Goal: Task Accomplishment & Management: Use online tool/utility

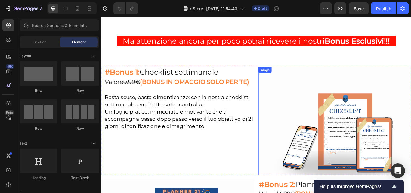
scroll to position [1746, 0]
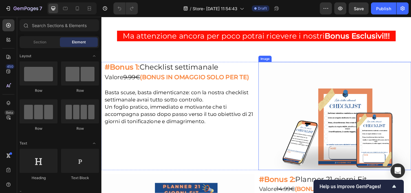
click at [335, 122] on img at bounding box center [373, 133] width 178 height 126
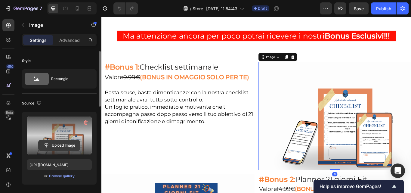
click at [60, 143] on input "file" at bounding box center [60, 145] width 42 height 10
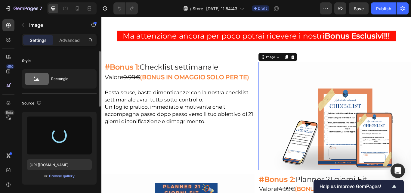
type input "[URL][DOMAIN_NAME]"
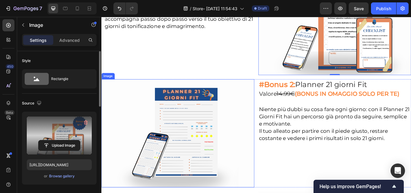
scroll to position [1866, 0]
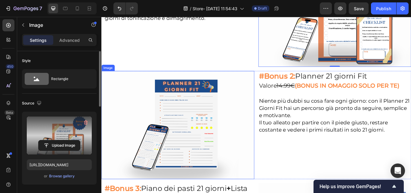
click at [242, 132] on img at bounding box center [190, 143] width 178 height 126
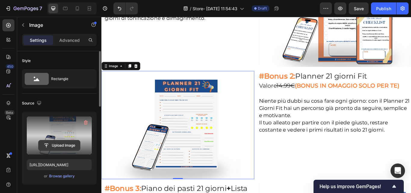
click at [58, 145] on input "file" at bounding box center [60, 145] width 42 height 10
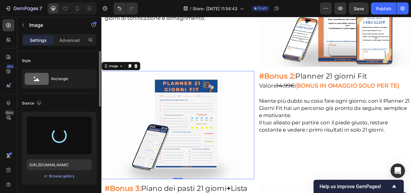
type input "[URL][DOMAIN_NAME]"
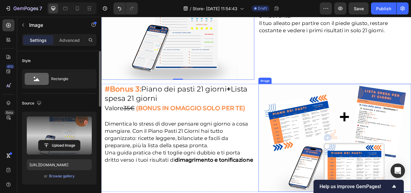
scroll to position [2017, 0]
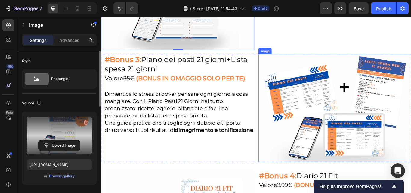
click at [356, 123] on img at bounding box center [373, 124] width 178 height 126
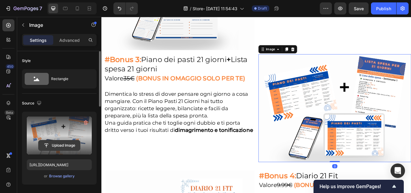
click at [64, 145] on input "file" at bounding box center [60, 145] width 42 height 10
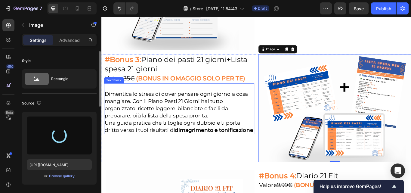
type input "[URL][DOMAIN_NAME]"
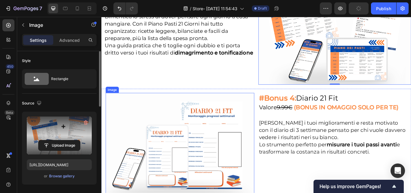
scroll to position [2137, 0]
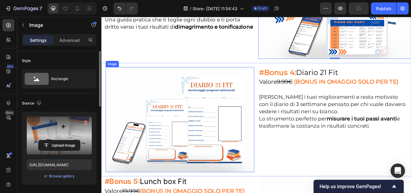
click at [156, 119] on img at bounding box center [192, 137] width 173 height 123
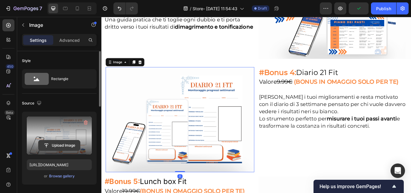
click at [65, 146] on input "file" at bounding box center [60, 145] width 42 height 10
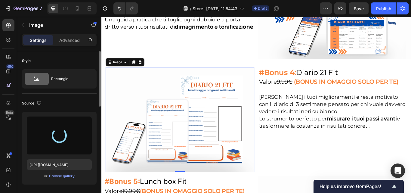
type input "[URL][DOMAIN_NAME]"
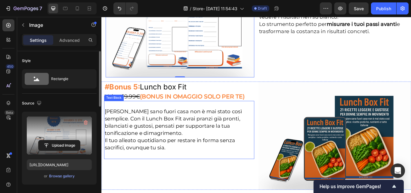
scroll to position [2258, 0]
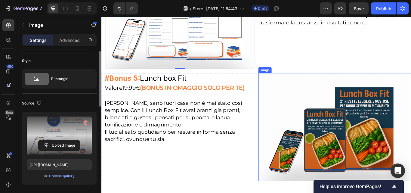
click at [318, 125] on img at bounding box center [373, 145] width 178 height 126
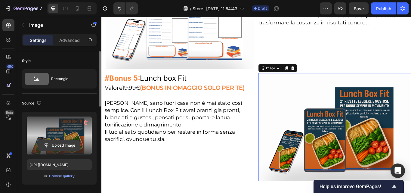
click at [61, 144] on input "file" at bounding box center [60, 145] width 42 height 10
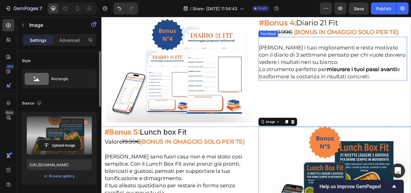
scroll to position [2228, 0]
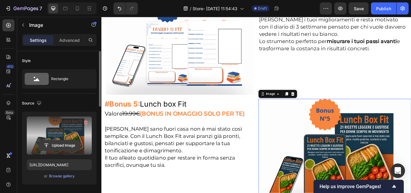
click at [66, 142] on input "file" at bounding box center [60, 145] width 42 height 10
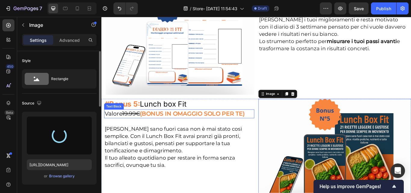
type input "[URL][DOMAIN_NAME]"
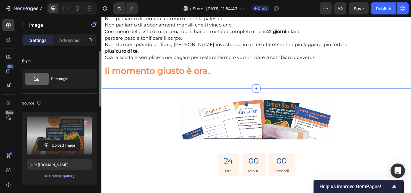
scroll to position [2559, 0]
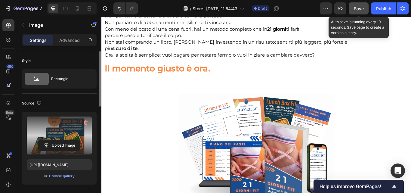
click at [365, 11] on button "Save" at bounding box center [359, 8] width 20 height 12
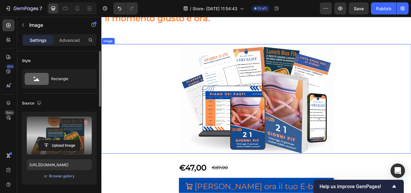
scroll to position [2619, 0]
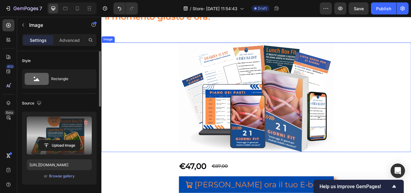
click at [291, 121] on img at bounding box center [282, 111] width 181 height 128
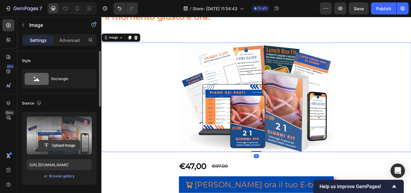
click at [66, 145] on input "file" at bounding box center [60, 145] width 42 height 10
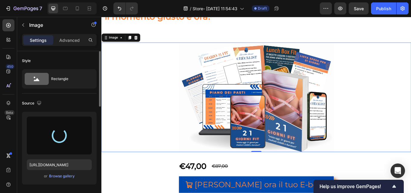
type input "[URL][DOMAIN_NAME]"
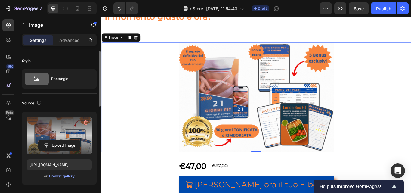
click at [411, 117] on div at bounding box center [281, 111] width 361 height 128
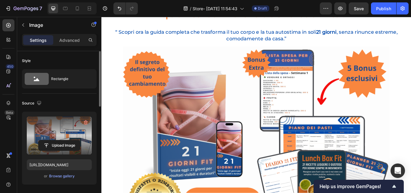
scroll to position [0, 0]
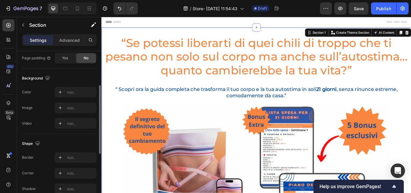
scroll to position [148, 0]
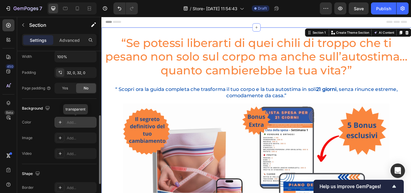
click at [61, 123] on icon at bounding box center [60, 122] width 5 height 5
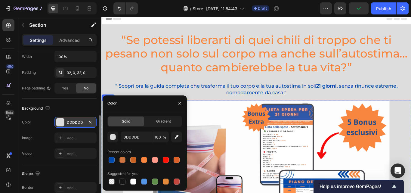
scroll to position [0, 0]
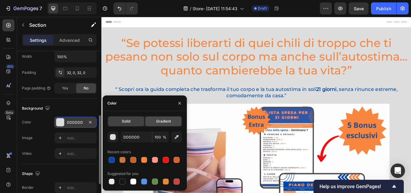
click at [160, 123] on span "Gradient" at bounding box center [163, 121] width 15 height 5
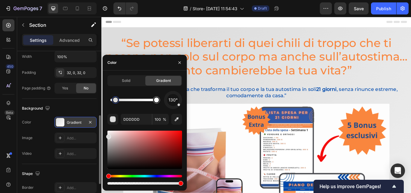
drag, startPoint x: 113, startPoint y: 101, endPoint x: 123, endPoint y: 102, distance: 10.3
type input "FFFFFF"
click at [156, 101] on div at bounding box center [156, 100] width 5 height 5
click at [138, 121] on input "FFFFFF" at bounding box center [136, 119] width 31 height 11
type input "FFFFFF"
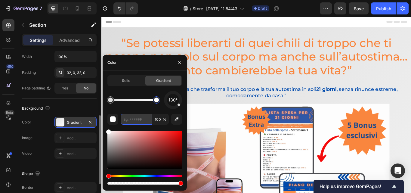
paste input "#214b8c"
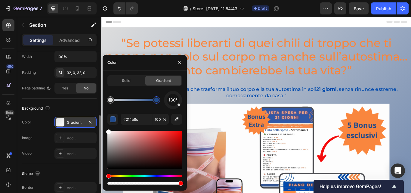
click at [132, 91] on div "130°" at bounding box center [144, 100] width 75 height 18
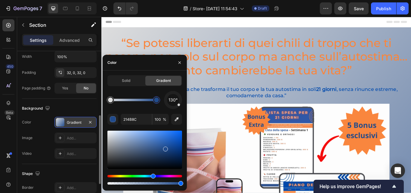
drag, startPoint x: 180, startPoint y: 107, endPoint x: 178, endPoint y: 103, distance: 4.4
click at [182, 101] on div "Solid Gradient 130° 214B8C 100 %" at bounding box center [145, 130] width 84 height 110
click at [177, 109] on div "130° 214B8C 100 %" at bounding box center [144, 138] width 75 height 95
click at [179, 104] on div at bounding box center [178, 104] width 3 height 3
click at [179, 105] on div at bounding box center [178, 104] width 3 height 3
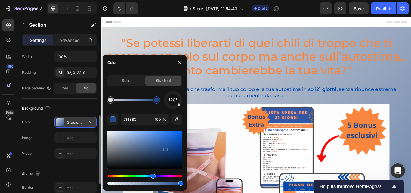
click at [180, 105] on div at bounding box center [178, 104] width 3 height 3
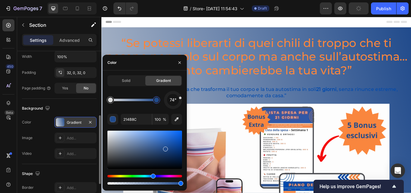
drag, startPoint x: 180, startPoint y: 105, endPoint x: 184, endPoint y: 97, distance: 9.0
click at [184, 97] on div "Solid Gradient 74° 214B8C 100 %" at bounding box center [145, 130] width 84 height 110
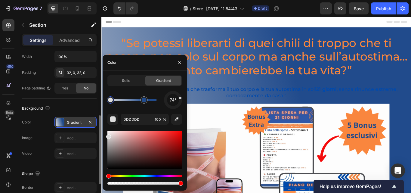
drag, startPoint x: 157, startPoint y: 102, endPoint x: 144, endPoint y: 102, distance: 12.3
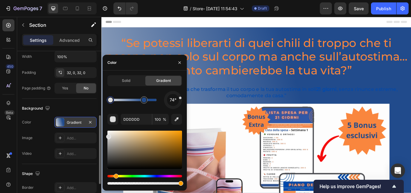
drag, startPoint x: 110, startPoint y: 177, endPoint x: 115, endPoint y: 176, distance: 5.2
click at [115, 176] on div "Hue" at bounding box center [116, 176] width 5 height 5
click at [172, 141] on div at bounding box center [144, 150] width 75 height 38
click at [108, 133] on div at bounding box center [144, 150] width 75 height 38
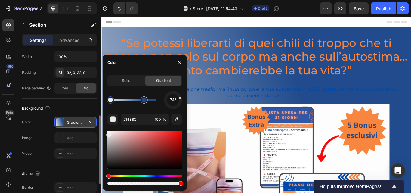
click at [146, 99] on div at bounding box center [144, 100] width 5 height 5
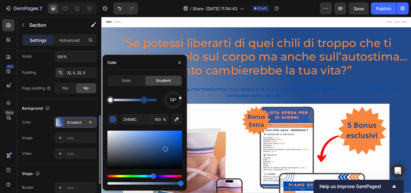
click at [120, 176] on div "Hue" at bounding box center [144, 176] width 75 height 2
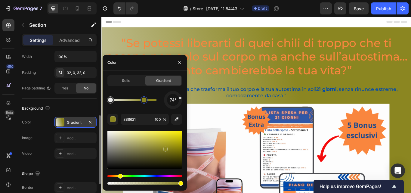
click at [118, 176] on div "Hue" at bounding box center [144, 176] width 75 height 2
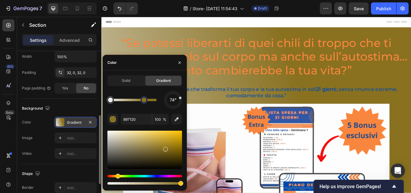
click at [145, 175] on div "Hue" at bounding box center [144, 176] width 75 height 2
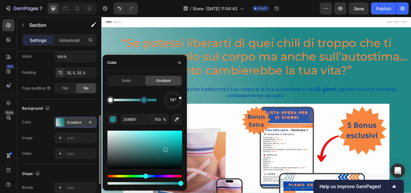
click at [140, 176] on div "Hue" at bounding box center [144, 176] width 75 height 2
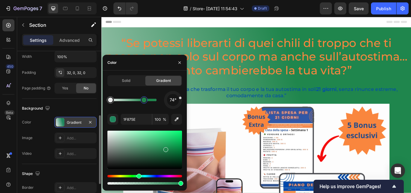
click at [138, 176] on div "Hue" at bounding box center [144, 176] width 75 height 2
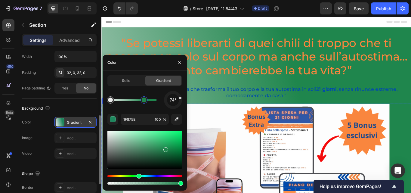
type input "1F864D"
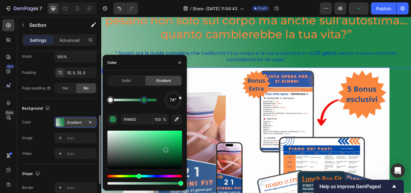
scroll to position [30, 0]
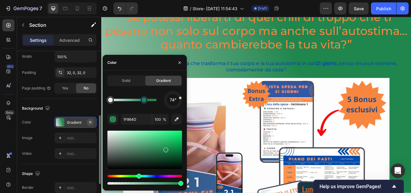
click at [91, 122] on icon "button" at bounding box center [90, 122] width 2 height 2
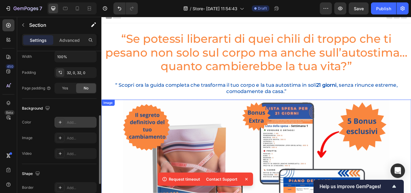
scroll to position [0, 0]
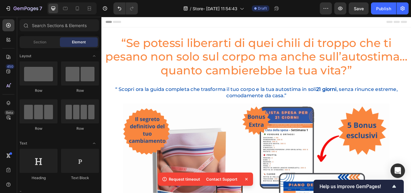
click at [157, 22] on div "Header" at bounding box center [282, 23] width 352 height 12
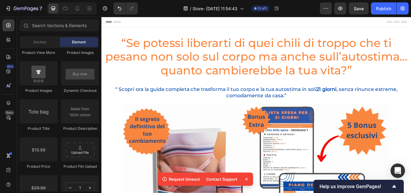
scroll to position [738, 0]
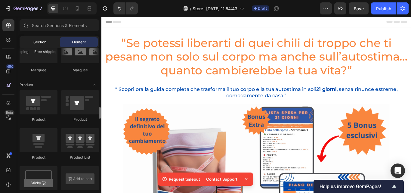
click at [46, 42] on span "Section" at bounding box center [39, 41] width 13 height 5
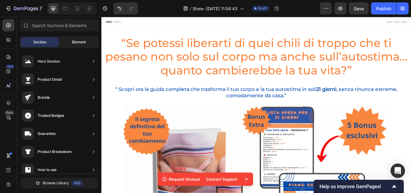
click at [73, 40] on span "Element" at bounding box center [79, 41] width 14 height 5
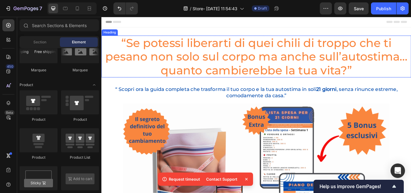
click at [220, 81] on h2 "“Se potessi liberarti di quei chili di troppo che ti pesano non solo sul corpo …" at bounding box center [281, 63] width 361 height 49
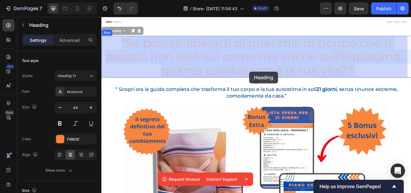
drag, startPoint x: 220, startPoint y: 81, endPoint x: 239, endPoint y: 81, distance: 19.6
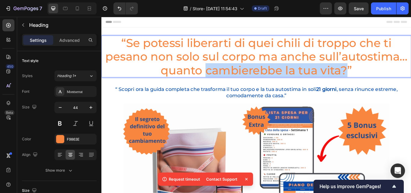
drag, startPoint x: 385, startPoint y: 80, endPoint x: 221, endPoint y: 85, distance: 164.7
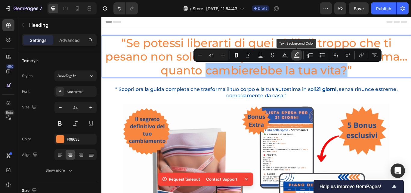
click at [297, 57] on rect "Editor contextual toolbar" at bounding box center [297, 58] width 6 height 2
type input "000000"
type input "77"
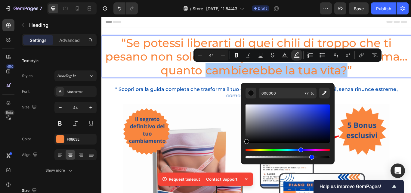
click at [300, 149] on div "Hue" at bounding box center [288, 150] width 84 height 2
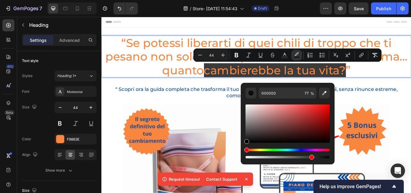
click at [301, 151] on div "Editor contextual toolbar" at bounding box center [288, 154] width 84 height 10
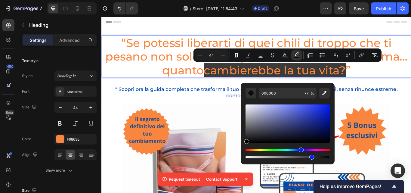
click at [300, 150] on div "Hue" at bounding box center [288, 150] width 84 height 2
drag, startPoint x: 303, startPoint y: 118, endPoint x: 317, endPoint y: 113, distance: 14.6
click at [317, 113] on div "Editor contextual toolbar" at bounding box center [288, 123] width 84 height 38
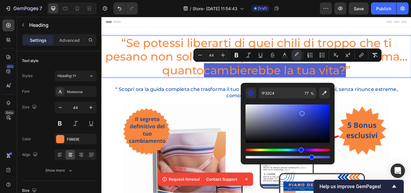
type input "4454C9"
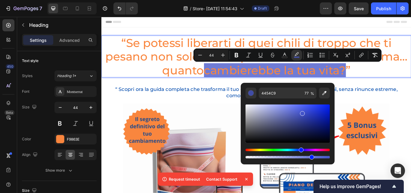
drag, startPoint x: 317, startPoint y: 113, endPoint x: 302, endPoint y: 112, distance: 15.4
click at [302, 112] on div "Editor contextual toolbar" at bounding box center [302, 113] width 5 height 5
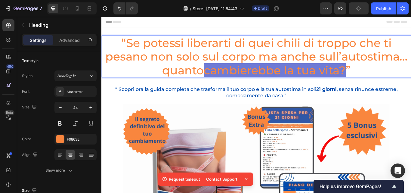
click at [411, 80] on p "“Se potessi liberarti di quei chili di troppo che ti pesano non solo sul corpo …" at bounding box center [282, 63] width 360 height 48
click at [361, 84] on span "cambierebbe la tua vita?" at bounding box center [304, 79] width 166 height 16
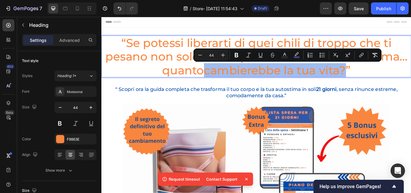
drag, startPoint x: 385, startPoint y: 83, endPoint x: 222, endPoint y: 83, distance: 163.2
click at [222, 83] on span "cambierebbe la tua vita?" at bounding box center [304, 79] width 166 height 16
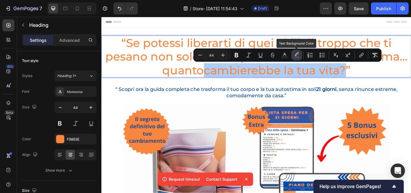
click at [298, 57] on rect "Editor contextual toolbar" at bounding box center [297, 58] width 6 height 2
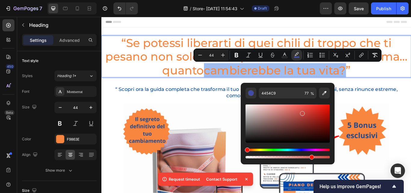
click at [246, 150] on div "Hue" at bounding box center [288, 150] width 84 height 2
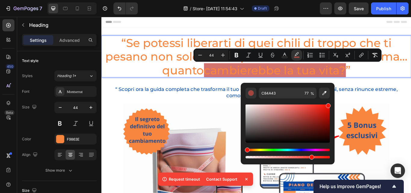
drag, startPoint x: 306, startPoint y: 114, endPoint x: 328, endPoint y: 104, distance: 23.9
click at [328, 104] on div "Editor contextual toolbar" at bounding box center [328, 105] width 5 height 5
type input "FF1407"
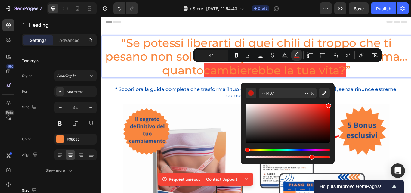
click at [406, 84] on p "“Se potessi liberarti di quei chili di troppo che ti pesano non solo sul corpo …" at bounding box center [282, 63] width 360 height 48
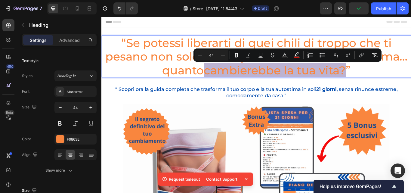
drag, startPoint x: 387, startPoint y: 83, endPoint x: 222, endPoint y: 83, distance: 165.0
click at [222, 83] on p "“Se potessi liberarti di quei chili di troppo che ti pesano non solo sul corpo …" at bounding box center [282, 63] width 360 height 48
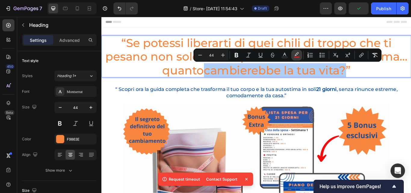
click at [294, 57] on rect "Editor contextual toolbar" at bounding box center [297, 58] width 6 height 2
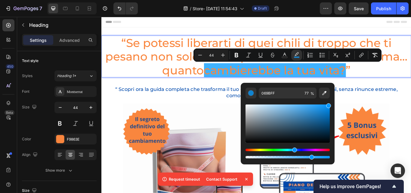
type input "0697FF"
drag, startPoint x: 247, startPoint y: 150, endPoint x: 294, endPoint y: 148, distance: 46.4
click at [294, 148] on div "Hue" at bounding box center [294, 150] width 5 height 5
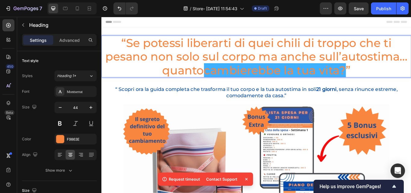
click at [411, 81] on p "“Se potessi liberarti di quei chili di troppo che ti pesano non solo sul corpo …" at bounding box center [282, 63] width 360 height 48
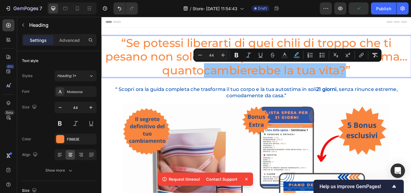
drag, startPoint x: 387, startPoint y: 84, endPoint x: 220, endPoint y: 84, distance: 166.8
click at [220, 84] on p "“Se potessi liberarti di quei chili di troppo che ti pesano non solo sul corpo …" at bounding box center [282, 63] width 360 height 48
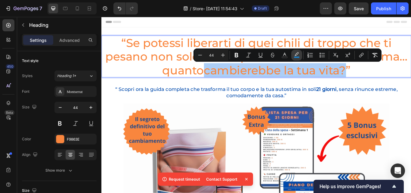
click at [297, 54] on icon "Editor contextual toolbar" at bounding box center [297, 55] width 6 height 6
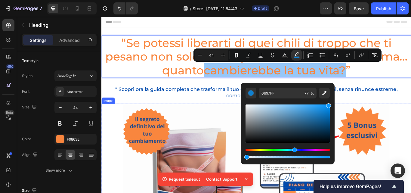
type input "0"
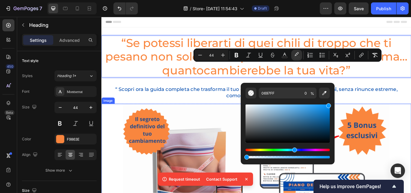
drag, startPoint x: 413, startPoint y: 174, endPoint x: 233, endPoint y: 178, distance: 180.1
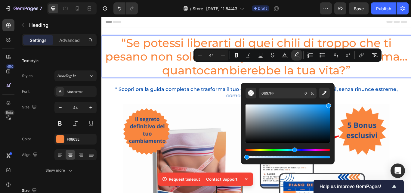
click at [411, 79] on p "“Se potessi liberarti di quei chili di troppo che ti pesano non solo sul corpo …" at bounding box center [282, 63] width 360 height 48
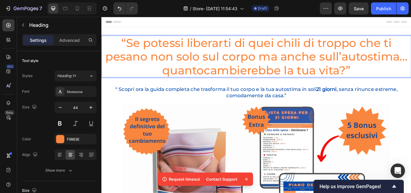
click at [247, 180] on icon at bounding box center [247, 179] width 6 height 6
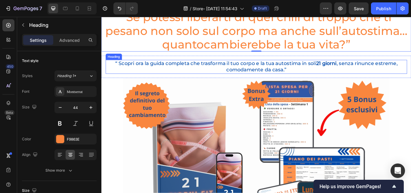
scroll to position [0, 0]
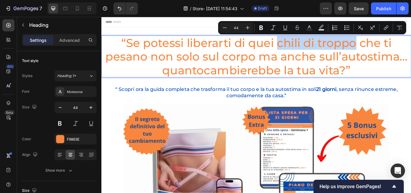
drag, startPoint x: 303, startPoint y: 50, endPoint x: 398, endPoint y: 50, distance: 94.5
click at [398, 50] on p "“Se potessi liberarti di quei chili di troppo che ti pesano non solo sul corpo …" at bounding box center [282, 63] width 360 height 48
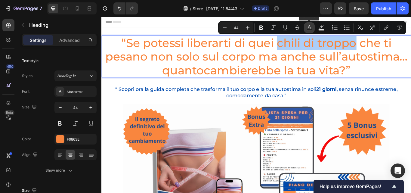
click at [309, 28] on icon "Editor contextual toolbar" at bounding box center [309, 28] width 6 height 6
type input "F9863E"
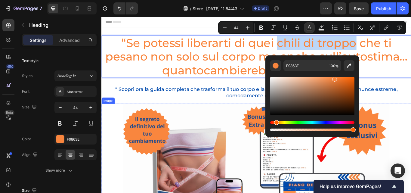
drag, startPoint x: 452, startPoint y: 131, endPoint x: 444, endPoint y: 126, distance: 9.6
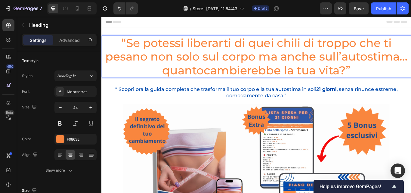
drag, startPoint x: 301, startPoint y: 50, endPoint x: 341, endPoint y: 50, distance: 40.0
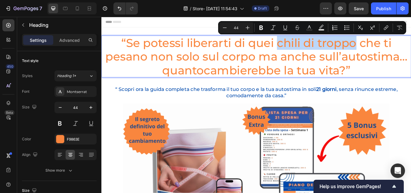
drag, startPoint x: 303, startPoint y: 50, endPoint x: 398, endPoint y: 51, distance: 95.1
click at [398, 51] on p "“Se potessi liberarti di quei chili di troppo che ti pesano non solo sul corpo …" at bounding box center [282, 63] width 360 height 48
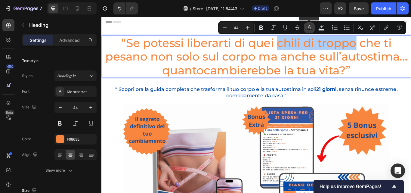
click at [309, 30] on rect "Editor contextual toolbar" at bounding box center [310, 30] width 6 height 2
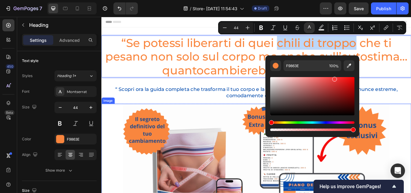
type input "F83D3D"
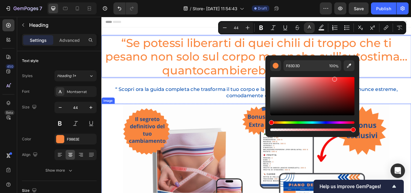
drag, startPoint x: 378, startPoint y: 139, endPoint x: 287, endPoint y: 140, distance: 91.2
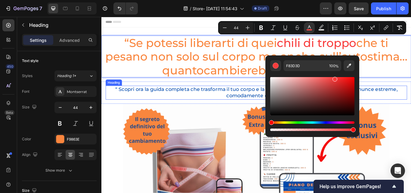
click at [411, 111] on h2 "“ Scopri ora la guida completa che trasforma il tuo corpo e la tua autostima in…" at bounding box center [282, 105] width 352 height 16
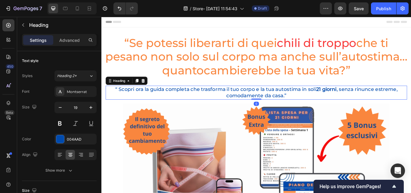
scroll to position [148, 0]
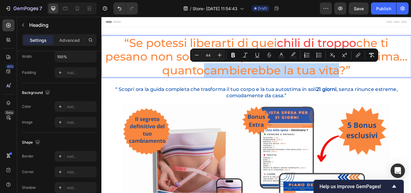
drag, startPoint x: 380, startPoint y: 82, endPoint x: 221, endPoint y: 83, distance: 158.6
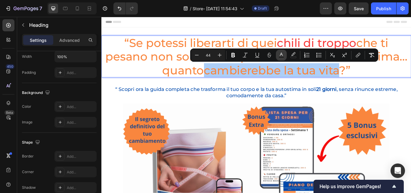
click at [285, 56] on button "Text Color" at bounding box center [281, 55] width 11 height 11
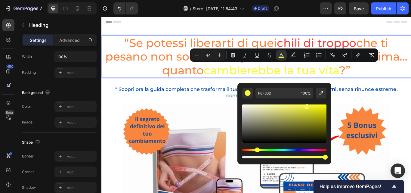
drag, startPoint x: 250, startPoint y: 149, endPoint x: 256, endPoint y: 145, distance: 8.0
click at [256, 145] on div "Editor contextual toolbar" at bounding box center [284, 131] width 84 height 56
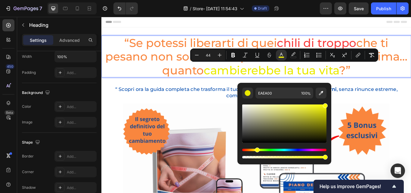
type input "FFFF00"
drag, startPoint x: 307, startPoint y: 109, endPoint x: 327, endPoint y: 100, distance: 22.4
click at [327, 100] on div "FFFF00 100 %" at bounding box center [285, 121] width 94 height 77
click at [411, 73] on p "“Se potessi liberarti di quei chili di troppo che ti pesano non solo sul corpo …" at bounding box center [282, 63] width 360 height 48
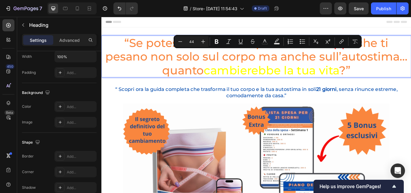
drag, startPoint x: 218, startPoint y: 82, endPoint x: 105, endPoint y: 66, distance: 114.0
click at [105, 66] on p "“Se potessi liberarti di quei chili di troppo che ti pesano non solo sul corpo …" at bounding box center [282, 63] width 360 height 48
click at [263, 43] on icon "Editor contextual toolbar" at bounding box center [265, 42] width 6 height 6
type input "F9863E"
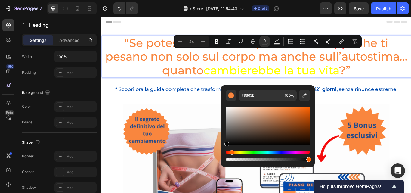
type input "050505"
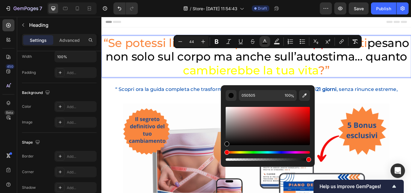
drag, startPoint x: 290, startPoint y: 110, endPoint x: 223, endPoint y: 144, distance: 75.9
click at [223, 144] on div "050505 100 %" at bounding box center [268, 123] width 94 height 77
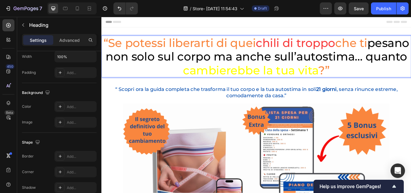
click at [411, 75] on p "“Se potessi liberarti di quei chili di troppo che ti pesano non solo sul corpo …" at bounding box center [282, 63] width 360 height 48
drag, startPoint x: 445, startPoint y: 49, endPoint x: 400, endPoint y: 52, distance: 45.3
click at [400, 52] on p "“Se potessi liberarti di quei chili di troppo che ti pesano non solo sul corpo …" at bounding box center [282, 63] width 360 height 48
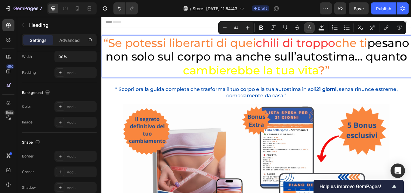
click at [307, 30] on icon "Editor contextual toolbar" at bounding box center [309, 28] width 6 height 6
type input "F9863E"
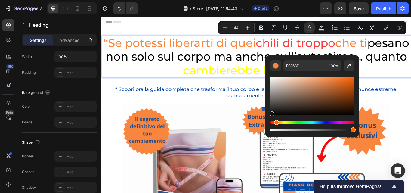
type input "111111"
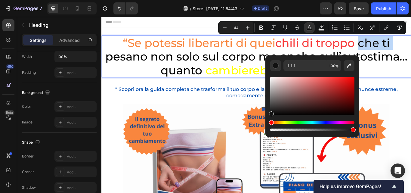
drag, startPoint x: 337, startPoint y: 79, endPoint x: 272, endPoint y: 113, distance: 73.0
click at [272, 113] on div "Editor contextual toolbar" at bounding box center [271, 113] width 5 height 5
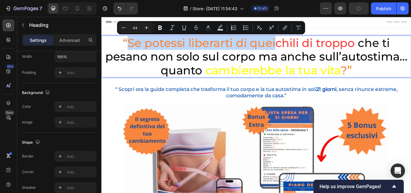
drag, startPoint x: 302, startPoint y: 51, endPoint x: 130, endPoint y: 53, distance: 171.9
click at [130, 53] on p "“Se potessi liberarti di quei chili di troppo che ti pesano non solo sul corpo …" at bounding box center [282, 63] width 360 height 48
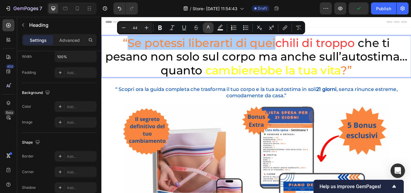
click at [208, 32] on button "color" at bounding box center [208, 27] width 11 height 11
type input "F9863E"
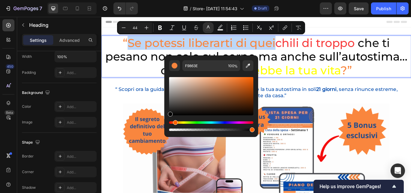
type input "000000"
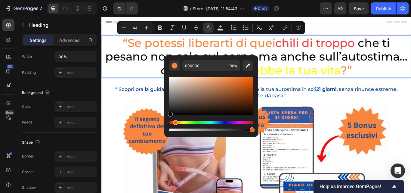
drag, startPoint x: 233, startPoint y: 79, endPoint x: 167, endPoint y: 115, distance: 76.0
click at [167, 115] on div "000000 100 %" at bounding box center [211, 93] width 94 height 77
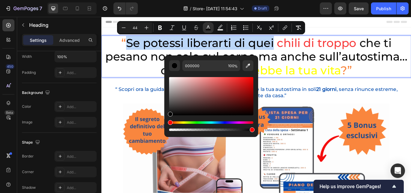
click at [406, 84] on p "“ Se potessi liberarti di quei chili di troppo che ti pesano non solo sul corpo…" at bounding box center [282, 63] width 360 height 48
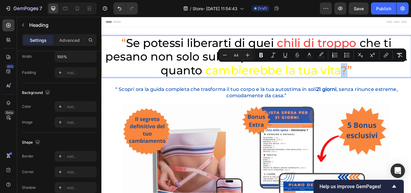
drag, startPoint x: 385, startPoint y: 81, endPoint x: 376, endPoint y: 82, distance: 9.7
click at [376, 82] on p "“ Se potessi liberarti di quei chili di troppo che ti pesano non solo sul corpo…" at bounding box center [282, 63] width 360 height 48
click at [310, 57] on rect "Editor contextual toolbar" at bounding box center [310, 58] width 6 height 2
type input "F9863E"
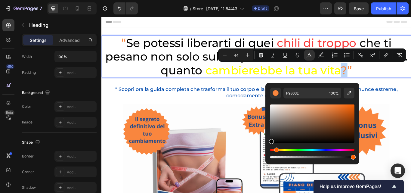
type input "050505"
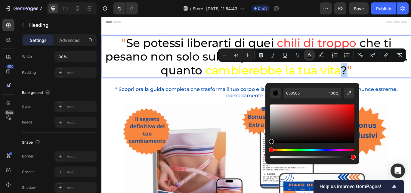
drag, startPoint x: 325, startPoint y: 111, endPoint x: 267, endPoint y: 142, distance: 65.6
click at [267, 142] on div "050505 100 %" at bounding box center [313, 121] width 94 height 77
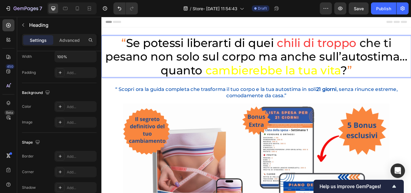
click at [411, 81] on p "“ Se potessi liberarti di quei chili di troppo che ti pesano non solo sul corpo…" at bounding box center [282, 63] width 360 height 48
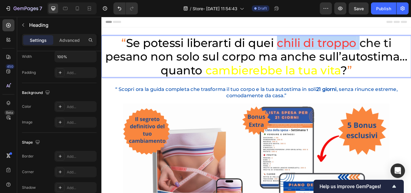
drag, startPoint x: 399, startPoint y: 48, endPoint x: 306, endPoint y: 48, distance: 93.0
click at [306, 48] on p "“ Se potessi liberarti di quei chili di troppo che ti pesano non solo sul corpo…" at bounding box center [282, 63] width 360 height 48
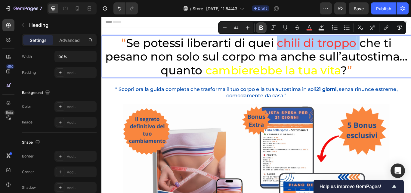
click at [263, 28] on icon "Editor contextual toolbar" at bounding box center [261, 28] width 6 height 6
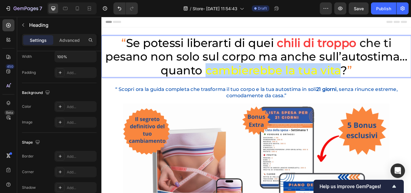
drag, startPoint x: 377, startPoint y: 82, endPoint x: 223, endPoint y: 80, distance: 154.1
click at [223, 80] on p "“ Se potessi liberarti di quei chili di troppo che ti pesano non solo sul corpo…" at bounding box center [282, 63] width 360 height 48
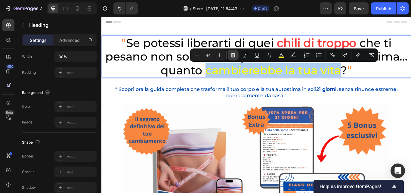
click at [235, 56] on icon "Editor contextual toolbar" at bounding box center [233, 55] width 6 height 6
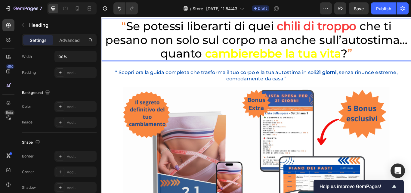
scroll to position [0, 0]
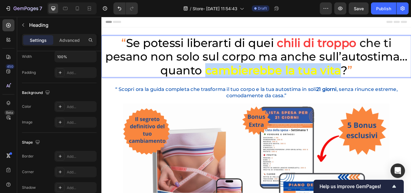
drag, startPoint x: 219, startPoint y: 81, endPoint x: 379, endPoint y: 76, distance: 159.6
click at [379, 76] on p "“ Se potessi liberarti di quei chili di troppo che ti pesano non solo sul corpo…" at bounding box center [282, 63] width 360 height 48
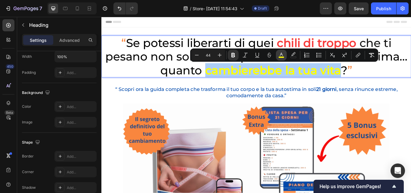
click at [280, 57] on rect "Editor contextual toolbar" at bounding box center [282, 58] width 6 height 2
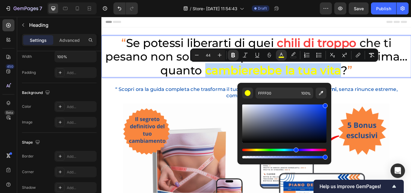
type input "0033FF"
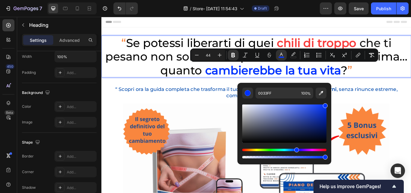
drag, startPoint x: 257, startPoint y: 150, endPoint x: 296, endPoint y: 148, distance: 39.2
click at [296, 148] on div "Hue" at bounding box center [296, 150] width 5 height 5
drag, startPoint x: 423, startPoint y: 79, endPoint x: 430, endPoint y: 77, distance: 7.4
click at [411, 79] on p "“ Se potessi liberarti di quei chili di troppo che ti pesano non solo sul corpo…" at bounding box center [282, 63] width 360 height 48
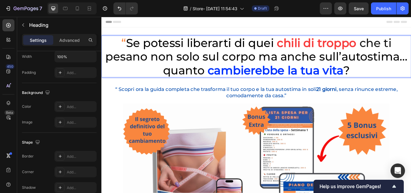
click at [121, 45] on p "“ Se potessi liberarti di quei chili di troppo che ti pesano non solo sul corpo…" at bounding box center [282, 63] width 360 height 48
click at [130, 45] on span "Se potessi liberarti di quei" at bounding box center [216, 47] width 172 height 16
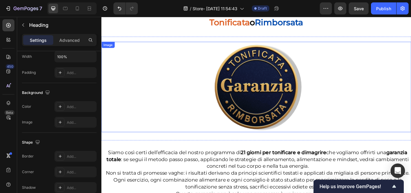
scroll to position [2920, 0]
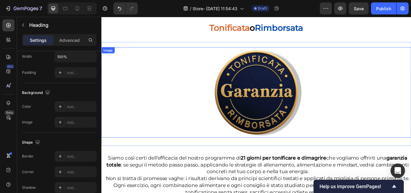
click at [300, 90] on img at bounding box center [281, 104] width 105 height 105
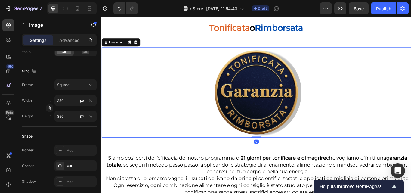
scroll to position [0, 0]
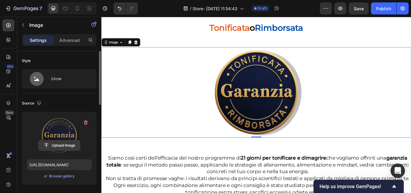
click at [64, 143] on input "file" at bounding box center [60, 145] width 42 height 10
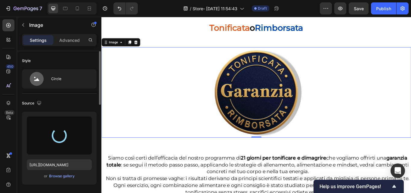
type input "[URL][DOMAIN_NAME]"
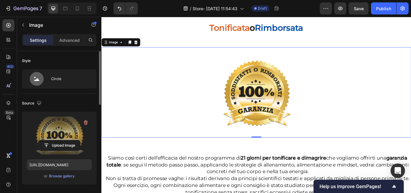
click at [294, 107] on img at bounding box center [281, 104] width 105 height 105
click at [232, 99] on img at bounding box center [281, 104] width 105 height 105
click at [283, 100] on img at bounding box center [281, 104] width 105 height 105
click at [70, 41] on p "Advanced" at bounding box center [69, 40] width 20 height 6
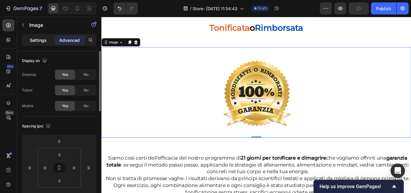
click at [39, 39] on p "Settings" at bounding box center [38, 40] width 17 height 6
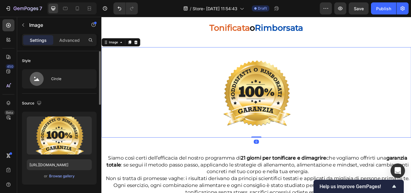
click at [269, 100] on img at bounding box center [281, 104] width 105 height 105
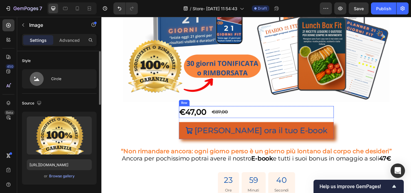
scroll to position [241, 0]
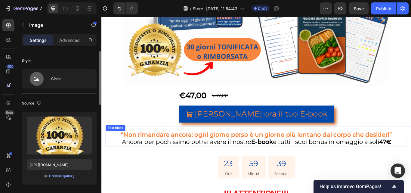
click at [164, 152] on strong "“Non rimandare ancora: ogni giorno perso è un giorno più lontano dal corpo che …" at bounding box center [282, 154] width 316 height 8
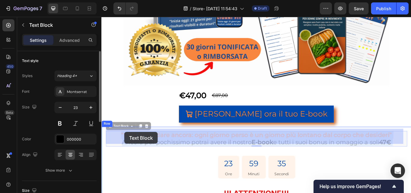
drag, startPoint x: 120, startPoint y: 150, endPoint x: 128, endPoint y: 151, distance: 8.6
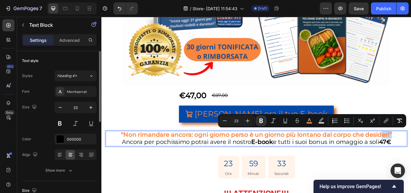
drag, startPoint x: 444, startPoint y: 151, endPoint x: 423, endPoint y: 152, distance: 21.1
click at [310, 123] on rect "Editor contextual toolbar" at bounding box center [310, 123] width 6 height 2
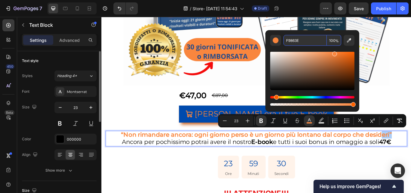
click at [302, 39] on input "F9863E" at bounding box center [305, 40] width 43 height 11
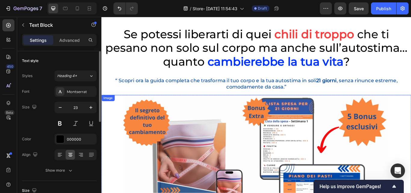
scroll to position [0, 0]
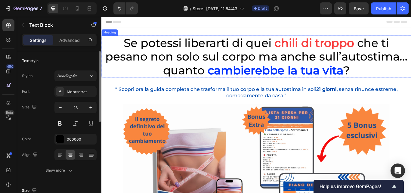
click at [225, 80] on strong "cambierebbe la tua vita" at bounding box center [304, 79] width 158 height 16
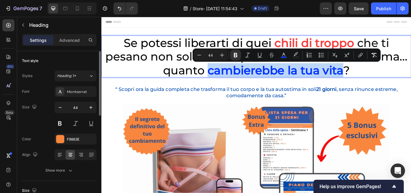
drag, startPoint x: 223, startPoint y: 81, endPoint x: 380, endPoint y: 79, distance: 156.6
click at [380, 79] on strong "cambierebbe la tua vita" at bounding box center [304, 79] width 158 height 16
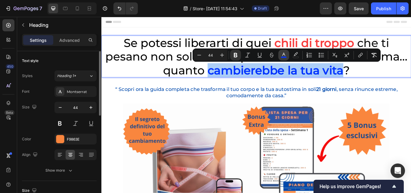
click at [282, 57] on rect "Editor contextual toolbar" at bounding box center [284, 58] width 6 height 2
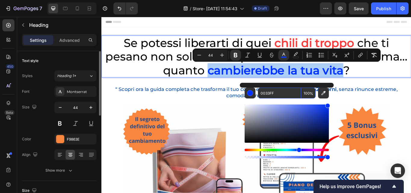
paste input "F9863E"
type input "F9863E"
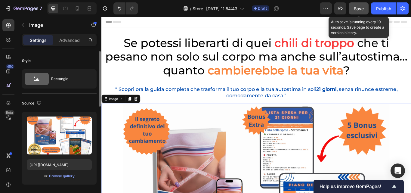
click at [363, 7] on span "Save" at bounding box center [359, 8] width 10 height 5
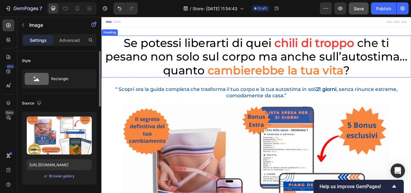
click at [136, 74] on h2 "Se potessi liberarti di quei chili di troppo che ti pesano non solo sul corpo m…" at bounding box center [281, 63] width 361 height 49
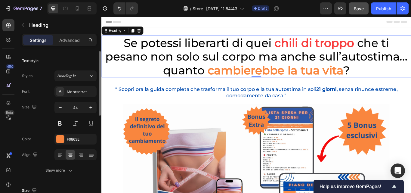
click at [106, 44] on h2 "Se potessi liberarti di quei chili di troppo che ti pesano non solo sul corpo m…" at bounding box center [281, 63] width 361 height 49
click at [104, 39] on h2 "Se potessi liberarti di quei chili di troppo che ti pesano non solo sul corpo m…" at bounding box center [281, 63] width 361 height 49
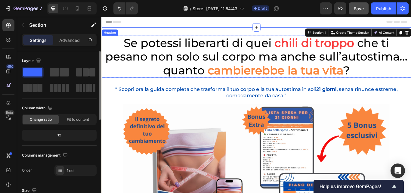
click at [111, 85] on p "⁠⁠⁠⁠⁠⁠⁠ Se potessi liberarti di quei chili di troppo che ti pesano non solo sul…" at bounding box center [282, 63] width 360 height 48
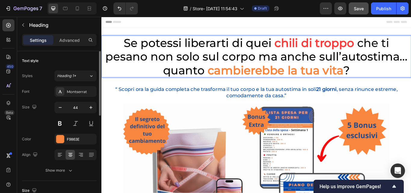
click at [113, 87] on p "Se potessi liberarti di quei chili di troppo che ti pesano non solo sul corpo m…" at bounding box center [282, 63] width 360 height 48
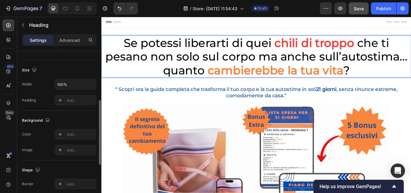
scroll to position [151, 0]
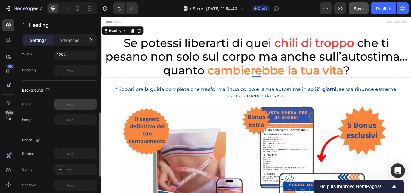
click at [61, 104] on icon at bounding box center [60, 104] width 3 height 3
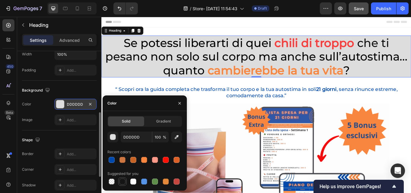
scroll to position [181, 0]
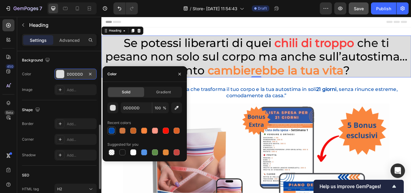
click at [111, 132] on div at bounding box center [112, 131] width 6 height 6
type input "004AAD"
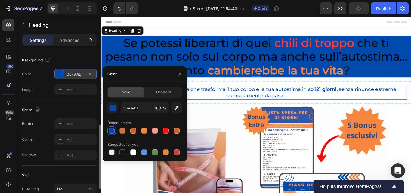
click at [411, 113] on h2 "“ Scopri ora la guida completa che trasforma il tuo corpo e la tua autostima in…" at bounding box center [282, 105] width 352 height 16
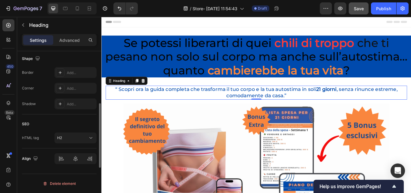
scroll to position [202, 0]
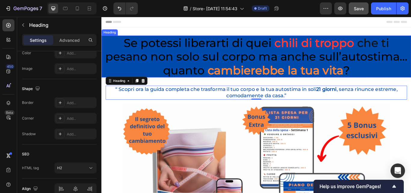
click at [106, 43] on p "⁠⁠⁠⁠⁠⁠⁠ Se potessi liberarti di quei chili di troppo che ti pesano non solo sul…" at bounding box center [282, 63] width 360 height 48
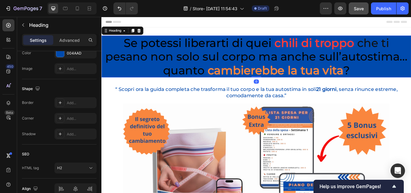
scroll to position [141, 0]
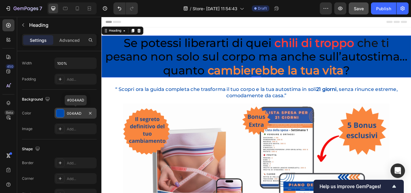
click at [76, 113] on div "004AAD" at bounding box center [75, 113] width 17 height 5
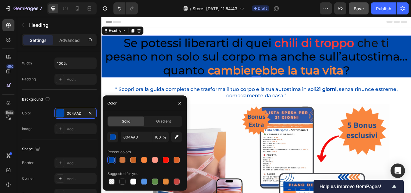
click at [114, 159] on div at bounding box center [112, 160] width 6 height 6
click at [142, 181] on div at bounding box center [144, 182] width 6 height 6
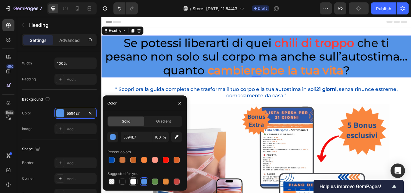
click at [132, 182] on div at bounding box center [133, 182] width 6 height 6
type input "FFFFFF"
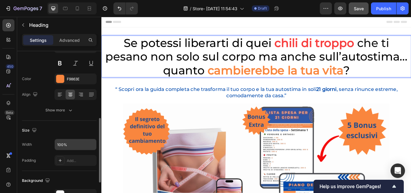
scroll to position [90, 0]
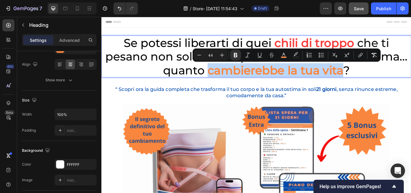
drag, startPoint x: 222, startPoint y: 82, endPoint x: 381, endPoint y: 81, distance: 158.3
click at [381, 81] on p "Se potessi liberarti di quei chili di troppo che ti pesano non solo sul corpo m…" at bounding box center [282, 63] width 360 height 48
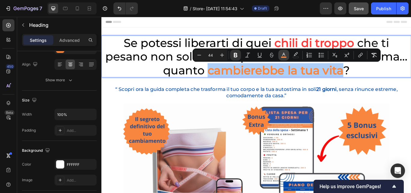
click at [286, 57] on rect "Editor contextual toolbar" at bounding box center [284, 58] width 6 height 2
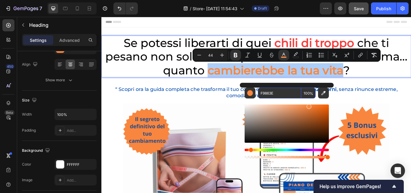
click at [300, 149] on div "Hue" at bounding box center [287, 150] width 84 height 2
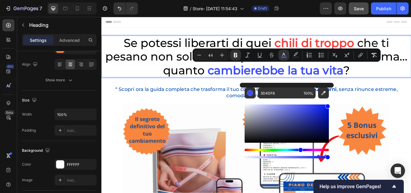
type input "0419F9"
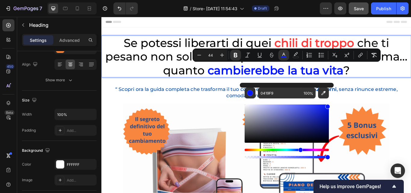
drag, startPoint x: 310, startPoint y: 108, endPoint x: 328, endPoint y: 105, distance: 18.1
click at [328, 105] on div "Editor contextual toolbar" at bounding box center [327, 106] width 5 height 5
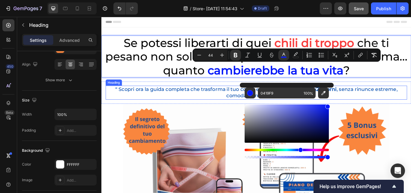
click at [411, 111] on h2 "“ Scopri ora la guida completa che trasforma il tuo corpo e la tua autostima in…" at bounding box center [282, 105] width 352 height 16
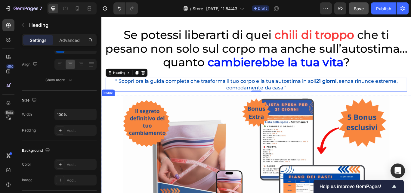
scroll to position [0, 0]
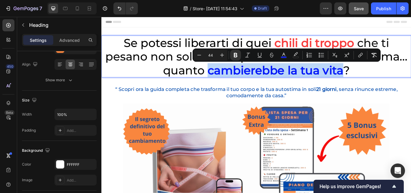
drag, startPoint x: 223, startPoint y: 81, endPoint x: 382, endPoint y: 79, distance: 159.3
click at [382, 79] on p "Se potessi liberarti di quei chili di troppo che ti pesano non solo sul corpo m…" at bounding box center [282, 63] width 360 height 48
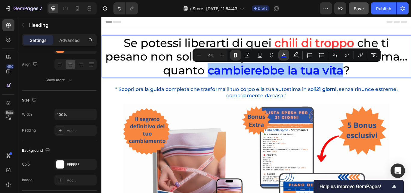
click at [285, 57] on rect "Editor contextual toolbar" at bounding box center [284, 58] width 6 height 2
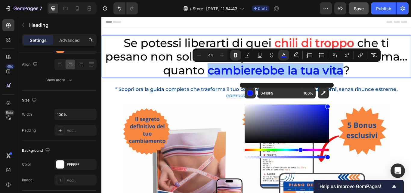
click at [253, 149] on div "Hue" at bounding box center [287, 150] width 84 height 2
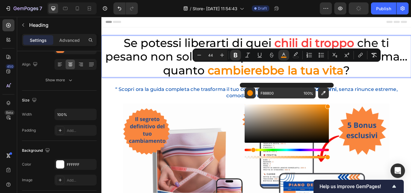
click at [253, 149] on div "Hue" at bounding box center [253, 150] width 5 height 5
type input "F48907"
click at [327, 106] on div "Editor contextual toolbar" at bounding box center [327, 107] width 5 height 5
click at [411, 77] on p "Se potessi liberarti di quei chili di troppo che ti pesano non solo sul corpo m…" at bounding box center [282, 63] width 360 height 48
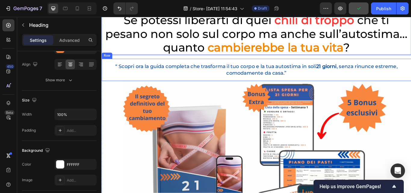
scroll to position [30, 0]
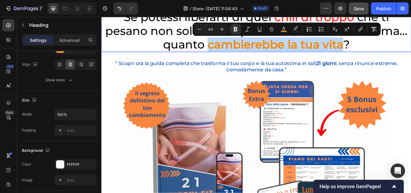
drag, startPoint x: 222, startPoint y: 52, endPoint x: 382, endPoint y: 53, distance: 159.6
click at [382, 53] on p "Se potessi liberarti di quei chili di troppo che ti pesano non solo sul corpo m…" at bounding box center [282, 33] width 360 height 48
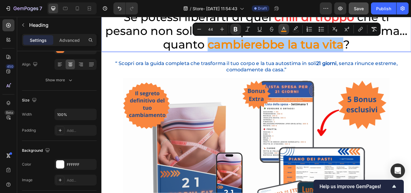
click at [286, 30] on icon "Editor contextual toolbar" at bounding box center [284, 29] width 6 height 6
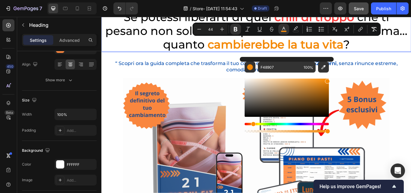
click at [411, 44] on p "Se potessi liberarti di quei chili di troppo che ti pesano non solo sul corpo m…" at bounding box center [282, 33] width 360 height 48
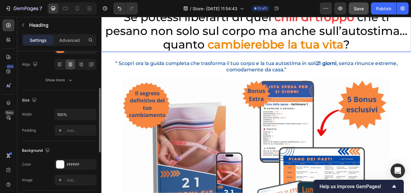
scroll to position [60, 0]
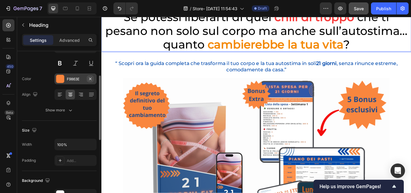
click at [88, 77] on button "button" at bounding box center [90, 78] width 7 height 7
click at [121, 10] on icon "Undo/Redo" at bounding box center [120, 9] width 4 height 4
click at [80, 80] on div "F9863E" at bounding box center [75, 78] width 17 height 5
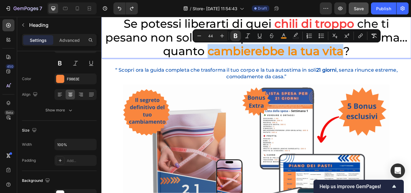
drag, startPoint x: 222, startPoint y: 57, endPoint x: 384, endPoint y: 60, distance: 161.1
click at [384, 60] on p "Se potessi liberarti di quei chili di troppo che ti pesano non solo sul corpo m…" at bounding box center [282, 41] width 360 height 48
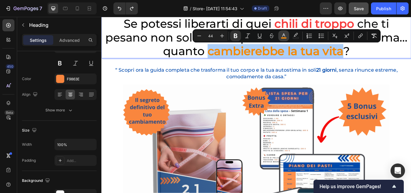
click at [285, 38] on rect "Editor contextual toolbar" at bounding box center [284, 38] width 6 height 2
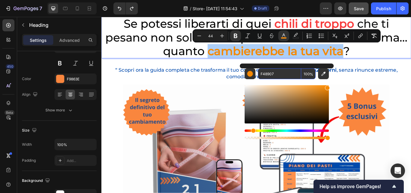
click at [277, 71] on input "F48907" at bounding box center [279, 73] width 43 height 11
paste input "9863E"
type input "F9863E"
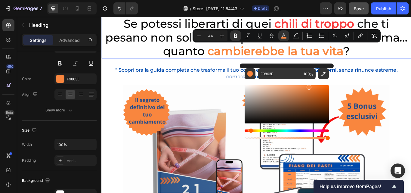
click at [411, 54] on p "Se potessi liberarti di quei chili di troppo che ti pesano non solo sul corpo m…" at bounding box center [282, 41] width 360 height 48
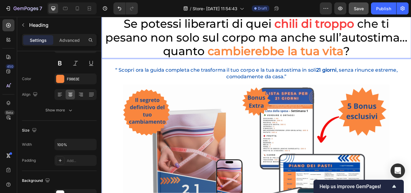
scroll to position [0, 0]
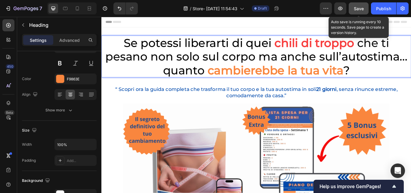
click at [357, 8] on span "Save" at bounding box center [359, 8] width 10 height 5
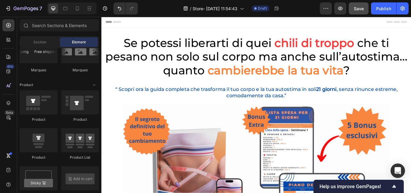
click at [126, 21] on button "Header" at bounding box center [116, 22] width 25 height 7
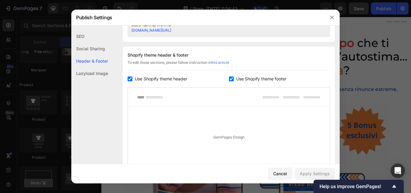
scroll to position [282, 0]
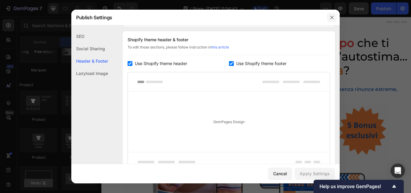
click at [333, 18] on icon "button" at bounding box center [331, 17] width 3 height 3
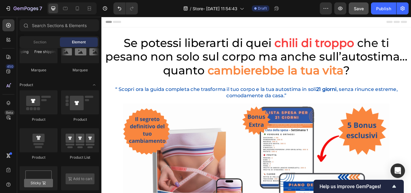
click at [148, 19] on div "Header" at bounding box center [282, 23] width 352 height 12
click at [147, 26] on div "Header" at bounding box center [282, 23] width 352 height 12
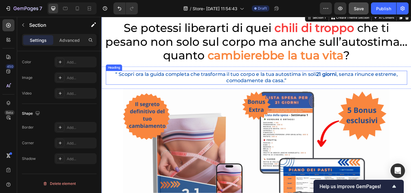
scroll to position [0, 0]
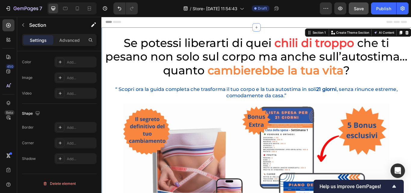
click at [61, 79] on icon at bounding box center [60, 77] width 5 height 5
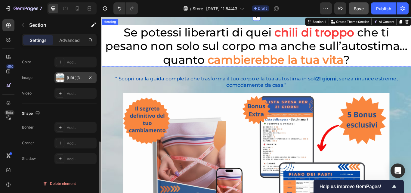
scroll to position [30, 0]
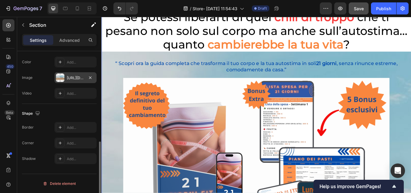
click at [59, 79] on div at bounding box center [60, 77] width 8 height 8
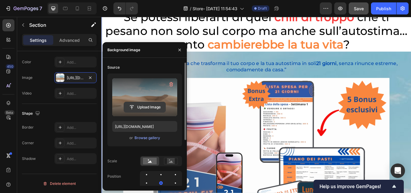
click at [143, 106] on input "file" at bounding box center [145, 107] width 42 height 10
type input "C:\fakepath\21.gif"
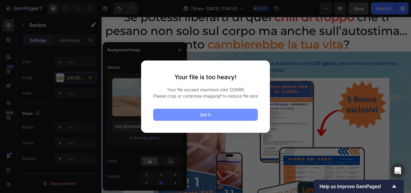
click at [210, 117] on div "Got it" at bounding box center [205, 114] width 11 height 6
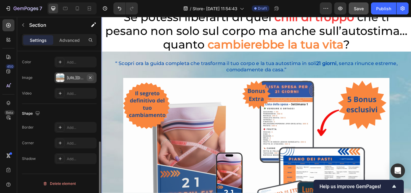
click at [92, 79] on icon "button" at bounding box center [90, 77] width 5 height 5
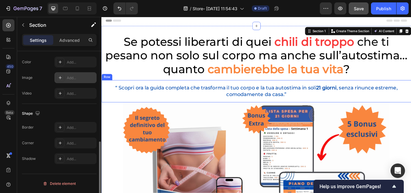
scroll to position [0, 0]
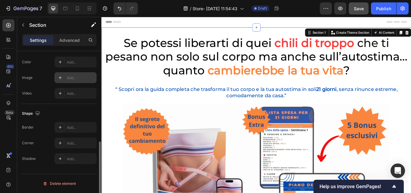
click at [62, 77] on icon at bounding box center [60, 77] width 5 height 5
type input "[URL][DOMAIN_NAME]"
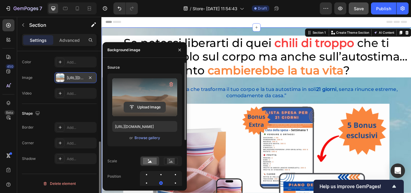
click at [138, 104] on input "file" at bounding box center [145, 107] width 42 height 10
click at [141, 106] on input "file" at bounding box center [145, 107] width 42 height 10
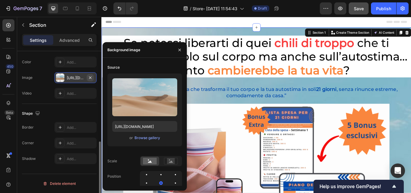
click at [91, 78] on icon "button" at bounding box center [90, 77] width 5 height 5
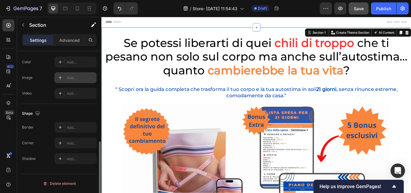
click at [142, 24] on div "Header" at bounding box center [282, 23] width 352 height 12
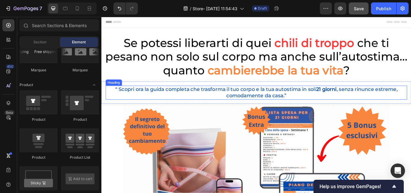
click at [121, 113] on h2 "“ Scopri ora la guida completa che trasforma il tuo corpo e la tua autostima in…" at bounding box center [282, 105] width 352 height 16
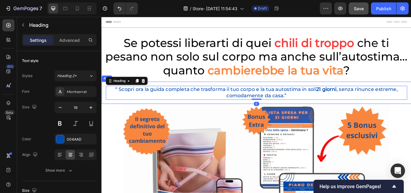
click at [103, 105] on div "“ Scopri ora la guida completa che trasforma il tuo corpo e la tua autostima in…" at bounding box center [281, 105] width 361 height 26
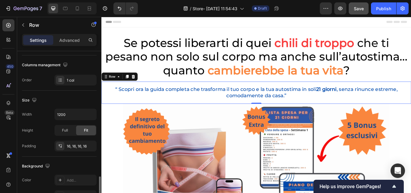
scroll to position [151, 0]
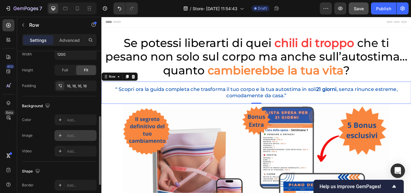
click at [67, 135] on div "Add..." at bounding box center [75, 135] width 42 height 11
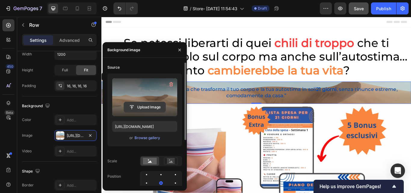
click at [144, 108] on input "file" at bounding box center [145, 107] width 42 height 10
type input "C:\fakepath\21.gif"
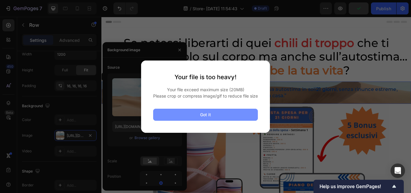
click at [220, 114] on button "Got it" at bounding box center [205, 115] width 105 height 12
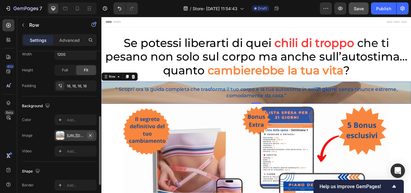
click at [88, 134] on icon "button" at bounding box center [90, 135] width 5 height 5
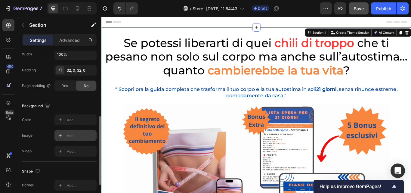
click at [70, 132] on div "Add..." at bounding box center [75, 135] width 42 height 11
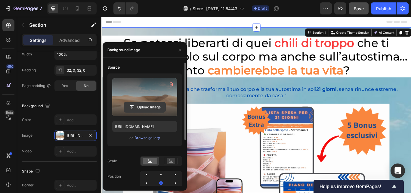
click at [142, 107] on input "file" at bounding box center [145, 107] width 42 height 10
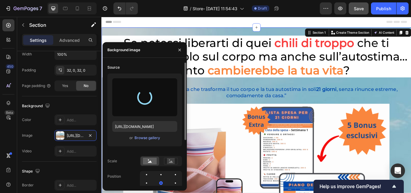
type input "[URL][DOMAIN_NAME]"
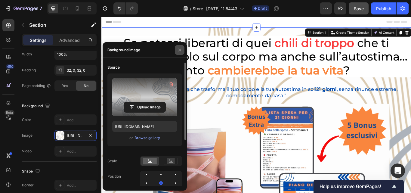
click at [179, 48] on icon "button" at bounding box center [179, 50] width 5 height 5
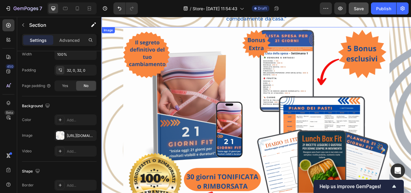
scroll to position [90, 0]
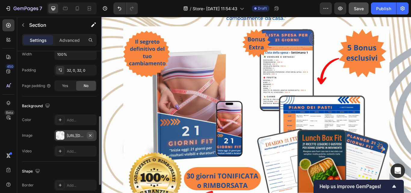
click at [91, 135] on icon "button" at bounding box center [90, 135] width 2 height 2
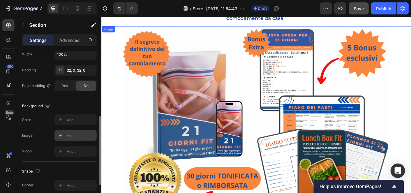
click at [267, 89] on img at bounding box center [282, 138] width 311 height 220
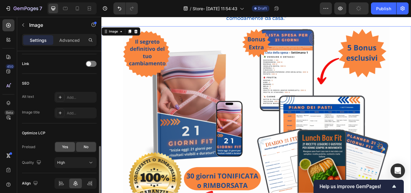
scroll to position [296, 0]
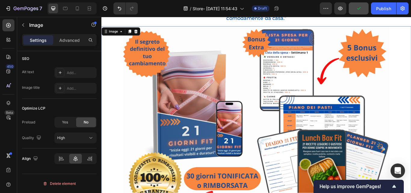
click at [121, 115] on div at bounding box center [281, 138] width 361 height 220
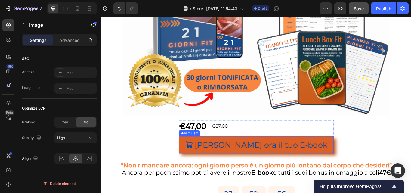
scroll to position [211, 0]
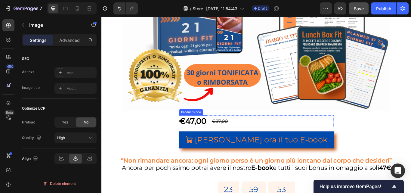
click at [208, 137] on div "€47,00" at bounding box center [208, 139] width 33 height 14
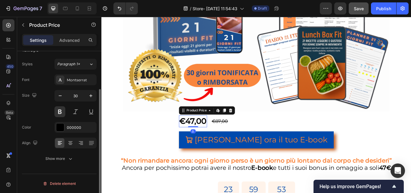
scroll to position [0, 0]
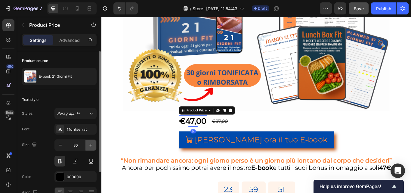
click at [92, 145] on icon "button" at bounding box center [91, 145] width 6 height 6
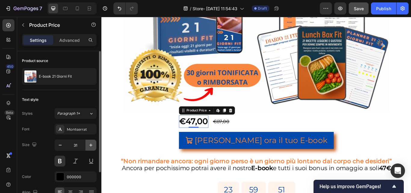
click at [92, 145] on icon "button" at bounding box center [91, 145] width 6 height 6
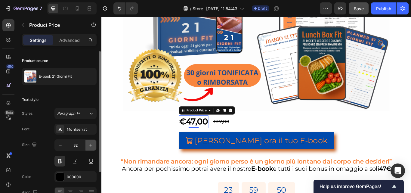
click at [92, 145] on icon "button" at bounding box center [91, 145] width 6 height 6
type input "33"
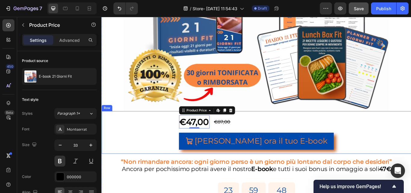
click at [411, 135] on div "€47,00 Product Price Edit content in Shopify 0 Product Price Edit content in Sh…" at bounding box center [282, 152] width 352 height 40
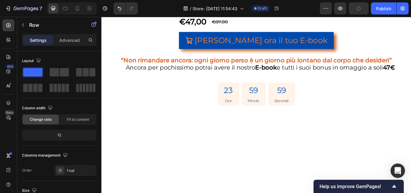
scroll to position [1325, 0]
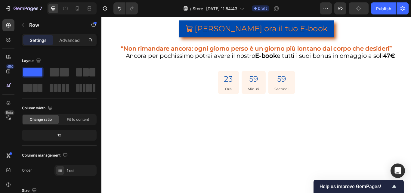
click at [211, 16] on div "€47,00" at bounding box center [208, 9] width 33 height 14
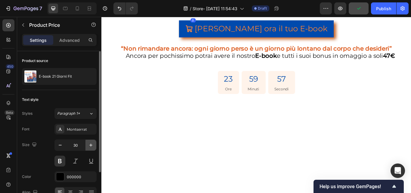
click at [91, 143] on icon "button" at bounding box center [91, 145] width 6 height 6
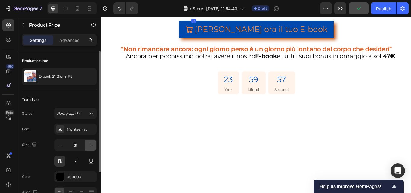
click at [91, 143] on icon "button" at bounding box center [91, 145] width 6 height 6
type input "32"
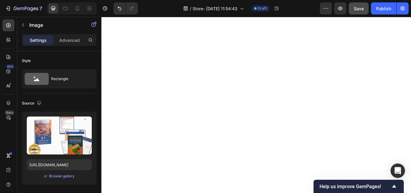
scroll to position [0, 0]
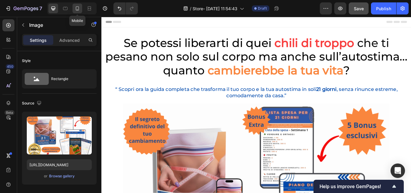
click at [81, 8] on div at bounding box center [78, 9] width 10 height 10
type input "[URL][DOMAIN_NAME]"
type input "90"
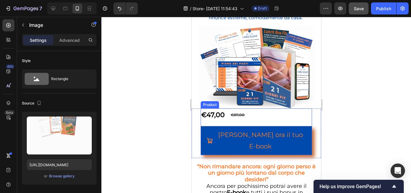
scroll to position [30, 0]
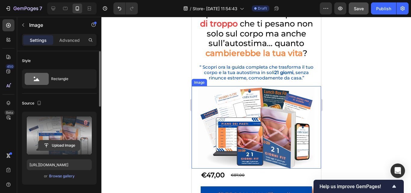
click at [61, 146] on input "file" at bounding box center [60, 145] width 42 height 10
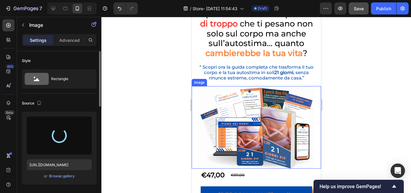
type input "[URL][DOMAIN_NAME]"
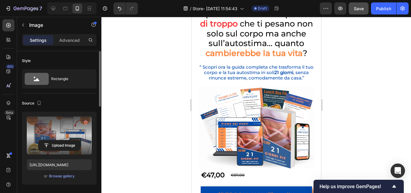
click at [140, 127] on div at bounding box center [256, 105] width 310 height 176
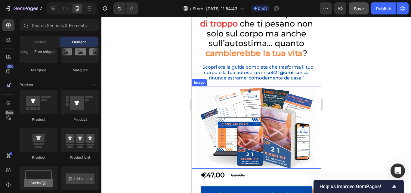
click at [243, 126] on img at bounding box center [256, 127] width 116 height 82
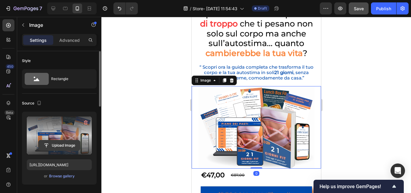
click at [69, 144] on input "file" at bounding box center [60, 145] width 42 height 10
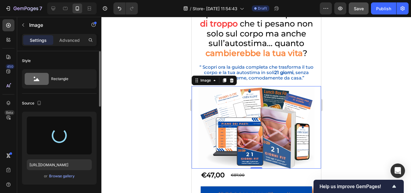
type input "[URL][DOMAIN_NAME]"
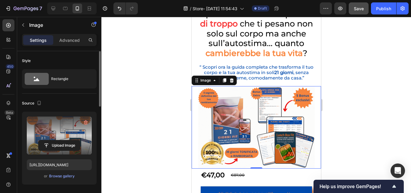
click at [379, 117] on div at bounding box center [256, 105] width 310 height 176
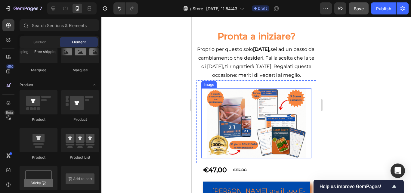
scroll to position [1475, 0]
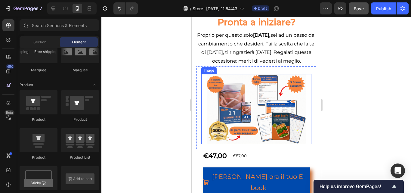
click at [242, 116] on img at bounding box center [256, 109] width 99 height 70
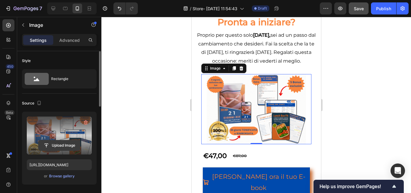
click at [64, 143] on input "file" at bounding box center [60, 145] width 42 height 10
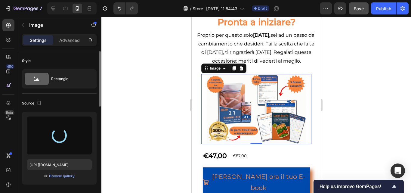
type input "[URL][DOMAIN_NAME]"
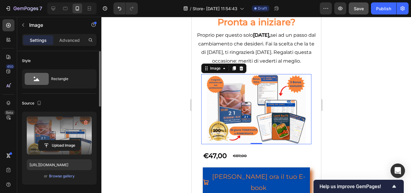
click at [145, 108] on div at bounding box center [256, 105] width 310 height 176
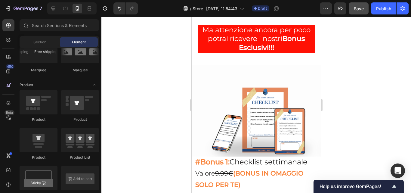
scroll to position [2017, 0]
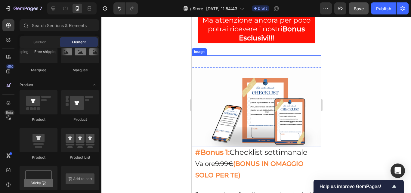
click at [264, 108] on img at bounding box center [255, 101] width 129 height 92
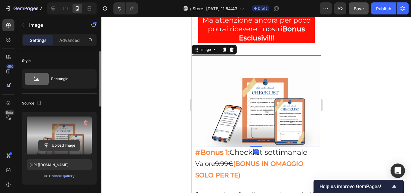
click at [61, 144] on input "file" at bounding box center [60, 145] width 42 height 10
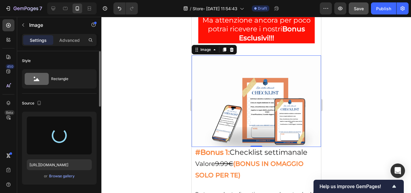
type input "[URL][DOMAIN_NAME]"
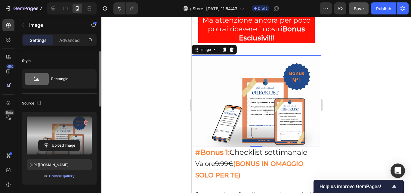
click at [354, 102] on div at bounding box center [256, 105] width 310 height 176
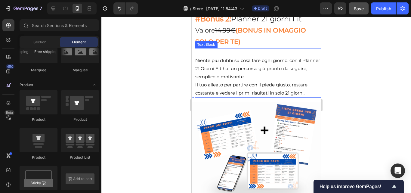
scroll to position [2348, 0]
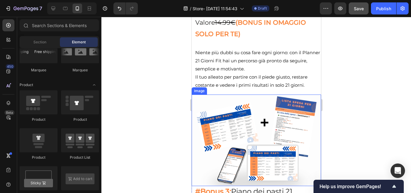
click at [254, 128] on img at bounding box center [255, 141] width 129 height 92
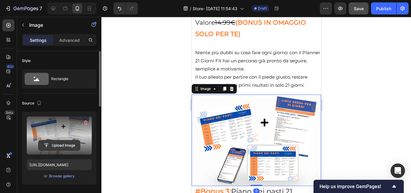
click at [61, 146] on input "file" at bounding box center [60, 145] width 42 height 10
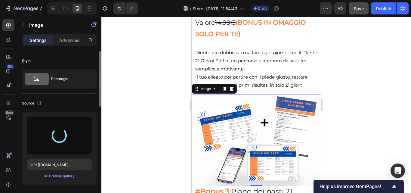
type input "[URL][DOMAIN_NAME]"
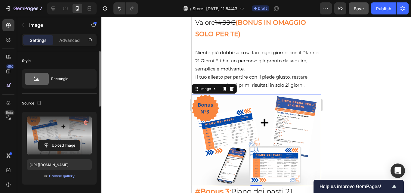
click at [364, 123] on div at bounding box center [256, 105] width 310 height 176
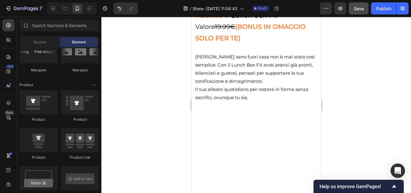
scroll to position [2739, 0]
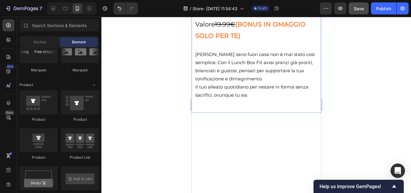
click at [256, 8] on img at bounding box center [255, 8] width 129 height 0
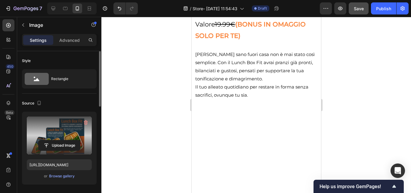
click at [59, 132] on label at bounding box center [59, 135] width 65 height 38
click at [59, 140] on input "file" at bounding box center [60, 145] width 42 height 10
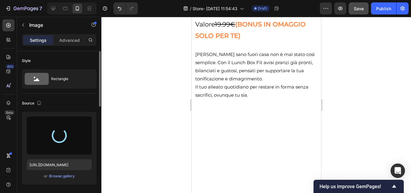
type input "[URL][DOMAIN_NAME]"
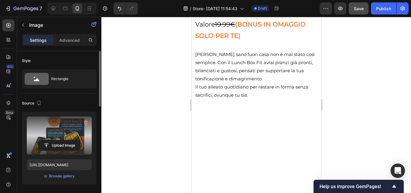
click at [363, 115] on div at bounding box center [256, 105] width 310 height 176
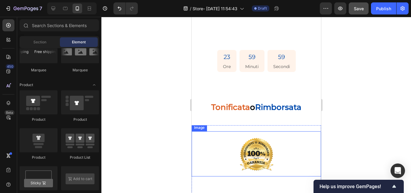
scroll to position [3522, 0]
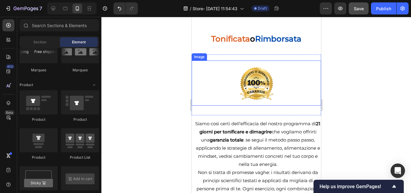
click at [264, 86] on img at bounding box center [256, 83] width 45 height 45
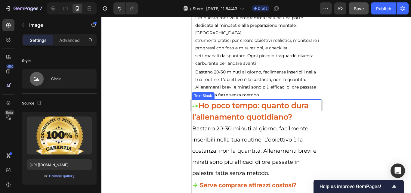
scroll to position [4245, 0]
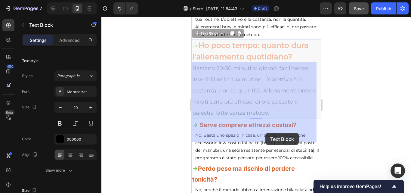
drag, startPoint x: 305, startPoint y: 135, endPoint x: 265, endPoint y: 133, distance: 39.8
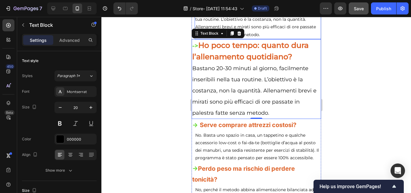
click at [231, 36] on p "Bastano 20-30 minuti al giorno, facilmente inseribili nella tua routine. L’obie…" at bounding box center [257, 23] width 125 height 30
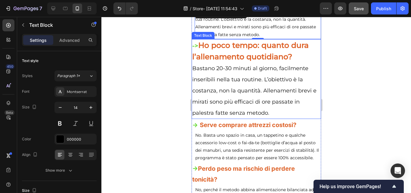
click at [249, 102] on span "Bastano 20-30 minuti al giorno, facilmente inseribili nella tua routine. L’obie…" at bounding box center [254, 90] width 124 height 51
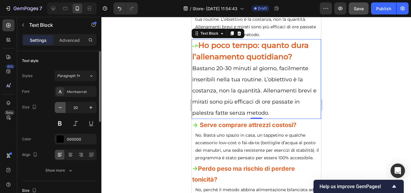
click at [59, 110] on icon "button" at bounding box center [60, 107] width 6 height 6
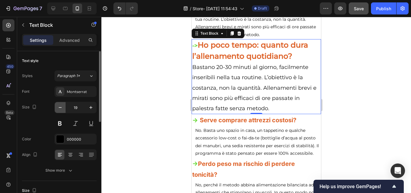
click at [59, 110] on icon "button" at bounding box center [60, 107] width 6 height 6
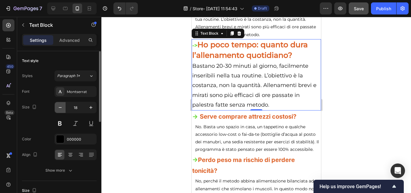
click at [59, 110] on icon "button" at bounding box center [60, 107] width 6 height 6
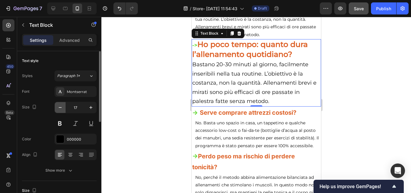
click at [59, 110] on icon "button" at bounding box center [60, 107] width 6 height 6
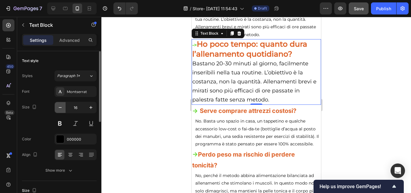
click at [59, 110] on icon "button" at bounding box center [60, 107] width 6 height 6
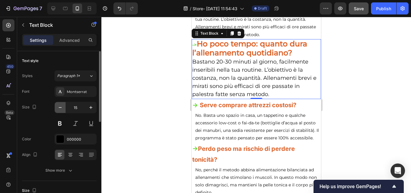
click at [59, 110] on icon "button" at bounding box center [60, 107] width 6 height 6
type input "14"
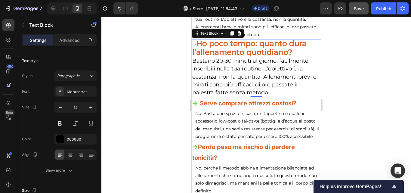
click at [379, 91] on div at bounding box center [256, 105] width 310 height 176
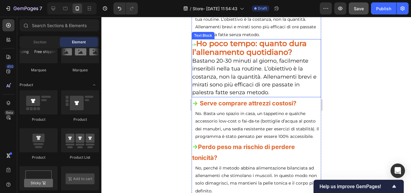
click at [249, 57] on strong "Ho poco tempo: quanto dura l’allenamento quotidiano?" at bounding box center [249, 48] width 114 height 18
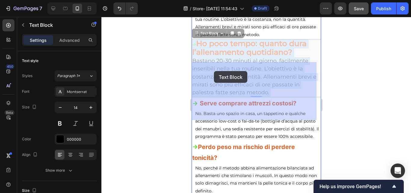
drag, startPoint x: 307, startPoint y: 77, endPoint x: 218, endPoint y: 73, distance: 89.5
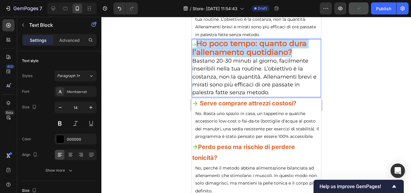
drag, startPoint x: 298, startPoint y: 75, endPoint x: 200, endPoint y: 70, distance: 98.9
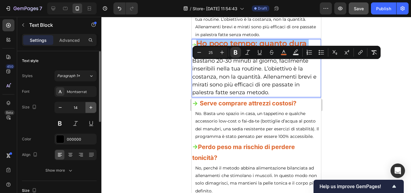
click at [89, 109] on icon "button" at bounding box center [91, 107] width 6 height 6
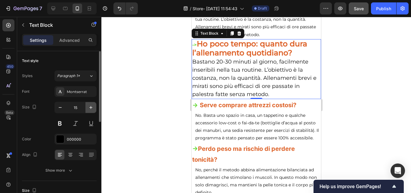
click at [89, 109] on icon "button" at bounding box center [91, 107] width 6 height 6
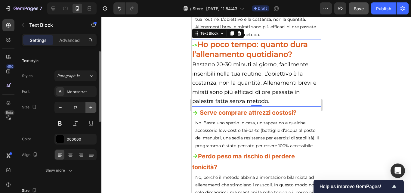
click at [89, 109] on icon "button" at bounding box center [91, 107] width 6 height 6
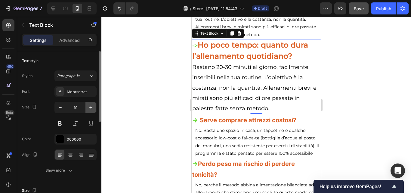
click at [89, 109] on icon "button" at bounding box center [91, 107] width 6 height 6
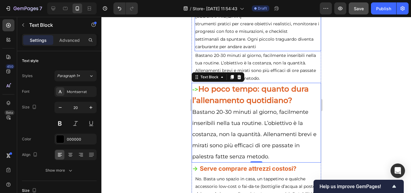
scroll to position [4214, 0]
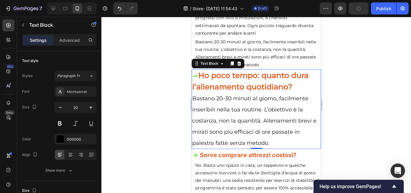
click at [200, 91] on strong "Ho poco tempo: quanto dura l’allenamento quotidiano?" at bounding box center [250, 81] width 116 height 20
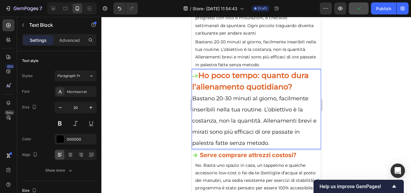
click at [215, 91] on strong "Ho poco tempo: quanto dura l’allenamento quotidiano?" at bounding box center [250, 81] width 116 height 20
click at [78, 92] on div "Montserrat" at bounding box center [81, 91] width 28 height 5
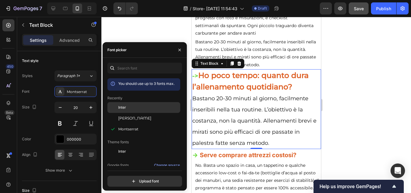
click at [120, 108] on span "Inter" at bounding box center [122, 107] width 8 height 5
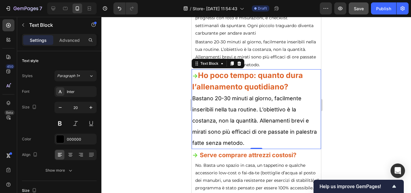
click at [295, 93] on p "-> Ho poco tempo: quanto dura l’allenamento quotidiano?" at bounding box center [256, 81] width 128 height 23
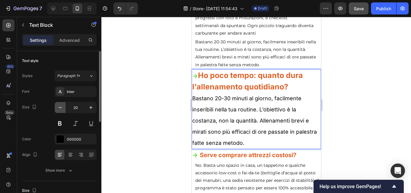
click at [59, 108] on icon "button" at bounding box center [60, 107] width 6 height 6
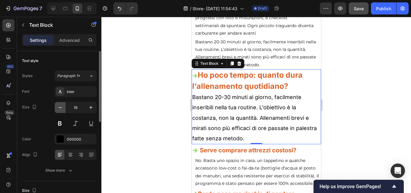
click at [59, 108] on icon "button" at bounding box center [60, 107] width 6 height 6
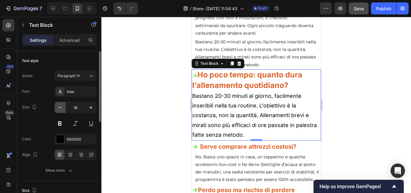
click at [59, 108] on icon "button" at bounding box center [60, 107] width 6 height 6
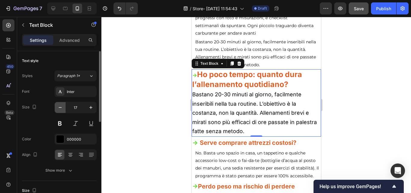
click at [59, 108] on icon "button" at bounding box center [60, 107] width 6 height 6
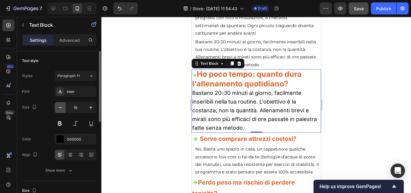
click at [59, 108] on icon "button" at bounding box center [60, 107] width 6 height 6
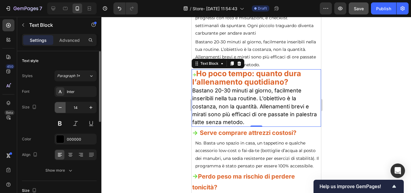
click at [59, 108] on icon "button" at bounding box center [60, 107] width 6 height 6
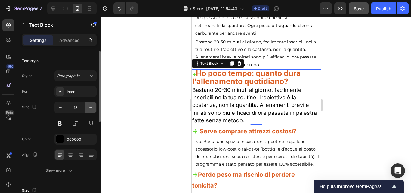
click at [88, 108] on button "button" at bounding box center [90, 107] width 11 height 11
type input "14"
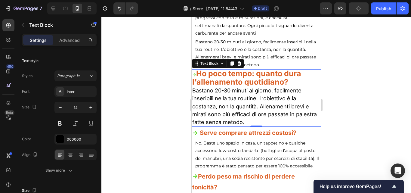
click at [367, 103] on div at bounding box center [256, 105] width 310 height 176
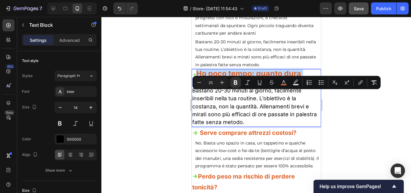
drag, startPoint x: 293, startPoint y: 104, endPoint x: 198, endPoint y: 94, distance: 96.0
click at [198, 87] on p "-> Ho poco tempo: quanto dura l’allenamento quotidiano?" at bounding box center [256, 78] width 128 height 17
click at [197, 83] on icon "Editor contextual toolbar" at bounding box center [199, 82] width 6 height 6
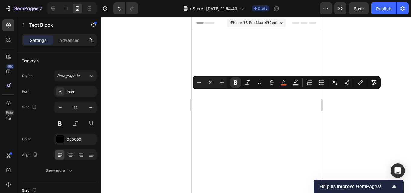
click at [197, 83] on icon "Editor contextual toolbar" at bounding box center [199, 82] width 6 height 6
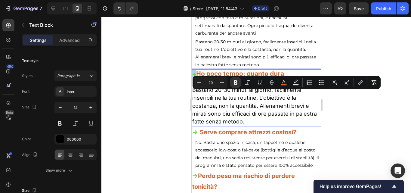
click at [197, 83] on icon "Editor contextual toolbar" at bounding box center [199, 82] width 6 height 6
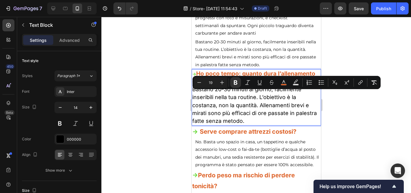
scroll to position [4214, 0]
click at [197, 83] on icon "Editor contextual toolbar" at bounding box center [199, 82] width 6 height 6
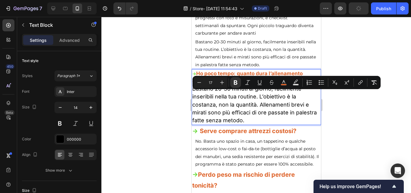
click at [197, 83] on icon "Editor contextual toolbar" at bounding box center [199, 82] width 6 height 6
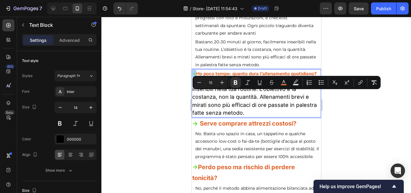
click at [197, 83] on icon "Editor contextual toolbar" at bounding box center [199, 82] width 6 height 6
type input "14"
click at [365, 58] on div at bounding box center [256, 105] width 310 height 176
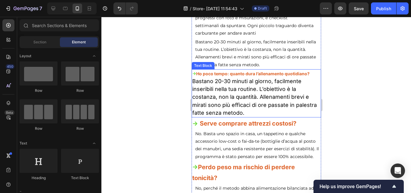
click at [311, 77] on p "-> Ho poco tempo: quanto dura l’allenamento quotidiano?" at bounding box center [256, 74] width 128 height 8
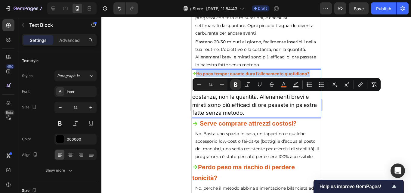
drag, startPoint x: 311, startPoint y: 96, endPoint x: 401, endPoint y: 107, distance: 91.0
click at [219, 83] on button "Plus" at bounding box center [222, 84] width 11 height 11
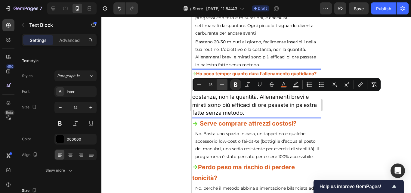
click at [219, 83] on button "Plus" at bounding box center [222, 84] width 11 height 11
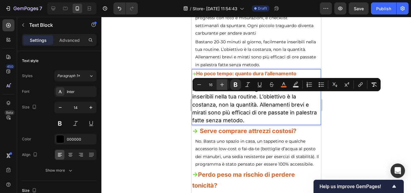
click at [219, 83] on button "Plus" at bounding box center [222, 84] width 11 height 11
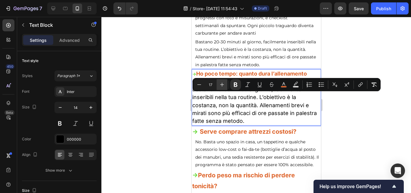
type input "18"
click at [376, 135] on div at bounding box center [256, 105] width 310 height 176
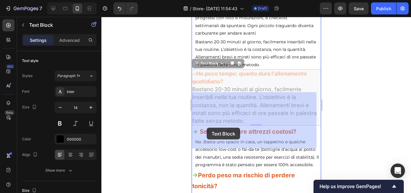
drag, startPoint x: 288, startPoint y: 146, endPoint x: 206, endPoint y: 126, distance: 84.9
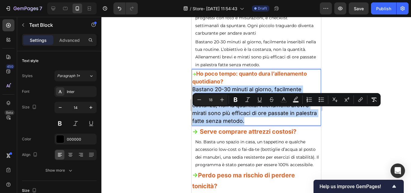
drag, startPoint x: 273, startPoint y: 146, endPoint x: 193, endPoint y: 112, distance: 86.8
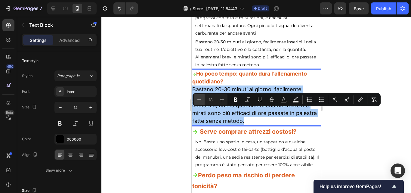
click at [196, 99] on button "Minus" at bounding box center [199, 99] width 11 height 11
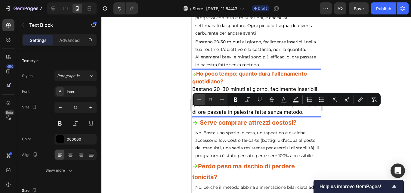
click at [196, 99] on button "Minus" at bounding box center [199, 99] width 11 height 11
type input "16"
click at [234, 101] on icon "Editor contextual toolbar" at bounding box center [236, 100] width 4 height 5
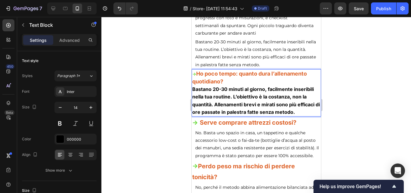
click at [234, 85] on p "-> Ho poco tempo: quanto dura l’allenamento quotidiano?" at bounding box center [256, 78] width 128 height 16
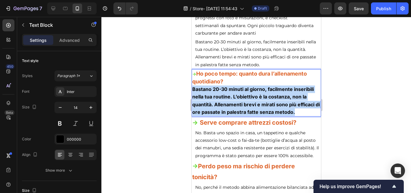
drag, startPoint x: 301, startPoint y: 135, endPoint x: 193, endPoint y: 110, distance: 110.2
click at [193, 110] on p "Bastano 20-30 minuti al giorno, facilmente inseribili nella tua routine. L’obie…" at bounding box center [256, 100] width 128 height 30
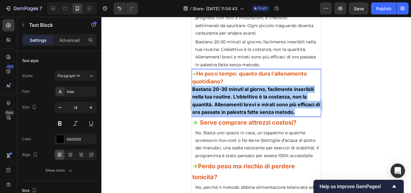
click at [361, 118] on div at bounding box center [256, 105] width 310 height 176
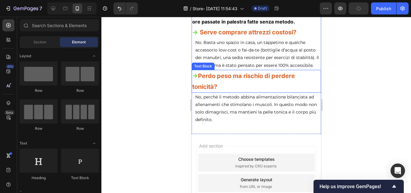
scroll to position [4245, 0]
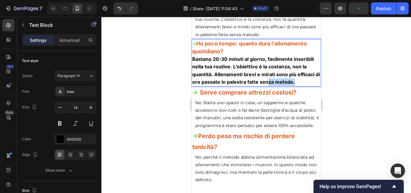
drag, startPoint x: 306, startPoint y: 105, endPoint x: 272, endPoint y: 105, distance: 34.3
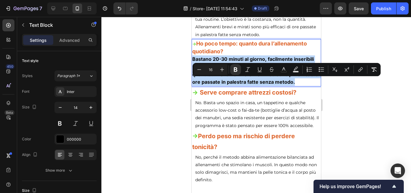
drag, startPoint x: 304, startPoint y: 104, endPoint x: 368, endPoint y: 101, distance: 63.9
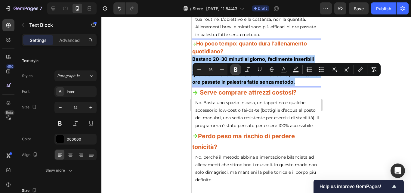
click at [235, 71] on icon "Editor contextual toolbar" at bounding box center [236, 70] width 6 height 6
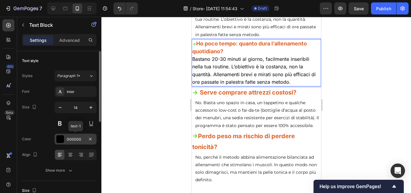
click at [60, 139] on div at bounding box center [60, 139] width 8 height 8
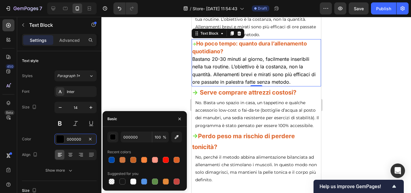
click at [143, 92] on div at bounding box center [256, 105] width 310 height 176
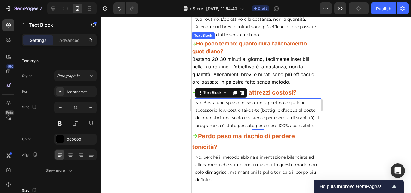
click at [249, 85] on span "Bastano 20-30 minuti al giorno, facilmente inseribili nella tua routine. L’obie…" at bounding box center [253, 70] width 123 height 29
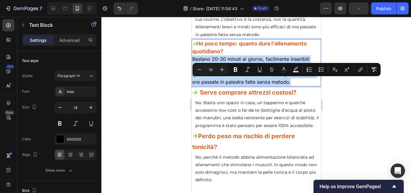
drag, startPoint x: 296, startPoint y: 106, endPoint x: 192, endPoint y: 83, distance: 106.3
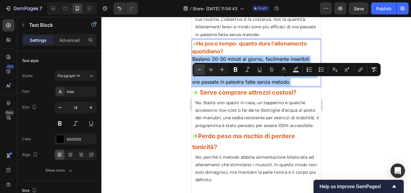
click at [198, 67] on icon "Editor contextual toolbar" at bounding box center [199, 70] width 6 height 6
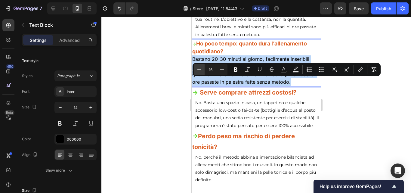
type input "15"
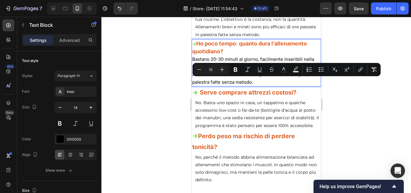
click at [143, 100] on div at bounding box center [256, 105] width 310 height 176
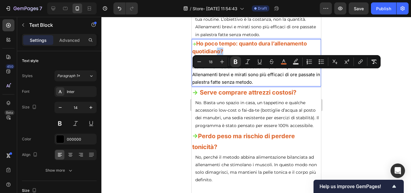
drag, startPoint x: 231, startPoint y: 73, endPoint x: 218, endPoint y: 74, distance: 13.3
type input "14"
click at [198, 54] on strong "Ho poco tempo: quanto dura l’allenamento quotidiano?" at bounding box center [249, 47] width 115 height 14
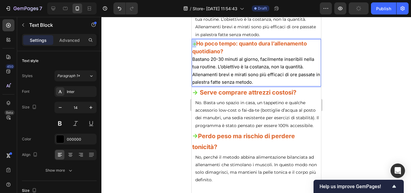
drag, startPoint x: 196, startPoint y: 66, endPoint x: 383, endPoint y: 85, distance: 187.9
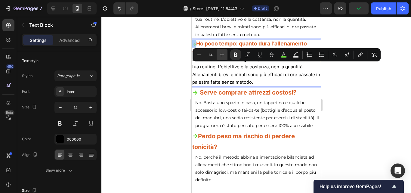
click at [221, 53] on icon "Editor contextual toolbar" at bounding box center [222, 55] width 6 height 6
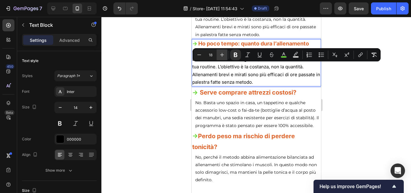
type input "19"
click at [386, 103] on div at bounding box center [256, 105] width 310 height 176
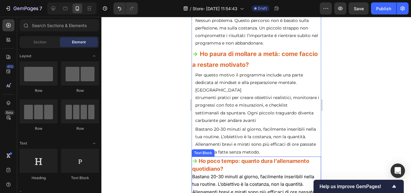
scroll to position [4124, 0]
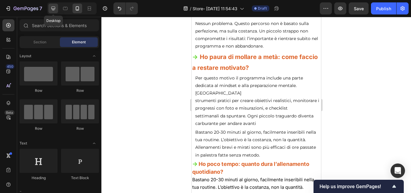
click at [54, 10] on icon at bounding box center [53, 9] width 4 height 4
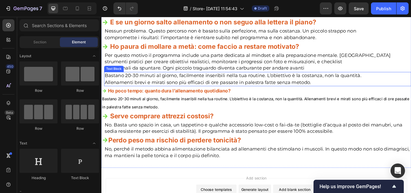
scroll to position [4030, 0]
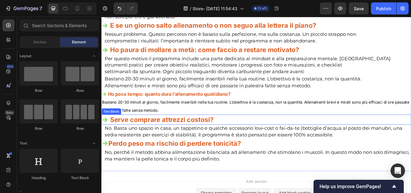
click at [161, 138] on strong "Serve comprare attrezzi costosi?" at bounding box center [171, 136] width 121 height 9
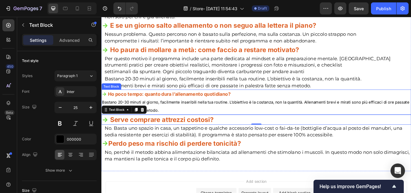
click at [174, 106] on strong "Ho poco tempo: quanto dura l’allenamento quotidiano?" at bounding box center [180, 107] width 143 height 6
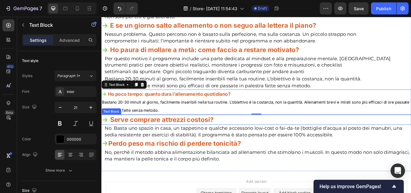
click at [170, 136] on strong "Serve comprare attrezzi costosi?" at bounding box center [171, 136] width 121 height 9
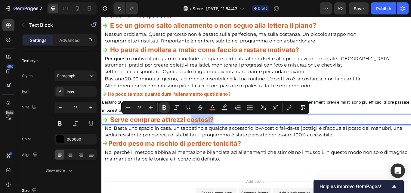
drag, startPoint x: 238, startPoint y: 136, endPoint x: 205, endPoint y: 137, distance: 33.4
click at [205, 137] on p "-> Serve comprare attrezzi costosi?" at bounding box center [282, 137] width 360 height 11
click at [267, 102] on div "-> Ho poco tempo: quanto dura l’allenamento quotidiano? Bastano 20-30 minuti al…" at bounding box center [281, 116] width 361 height 29
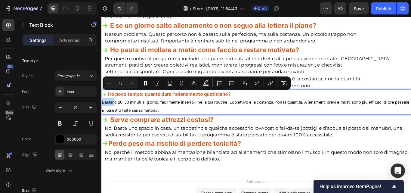
type input "18"
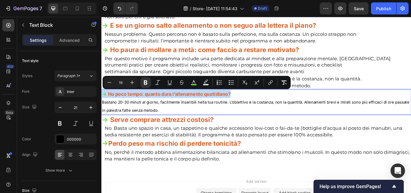
drag, startPoint x: 262, startPoint y: 108, endPoint x: 103, endPoint y: 108, distance: 159.5
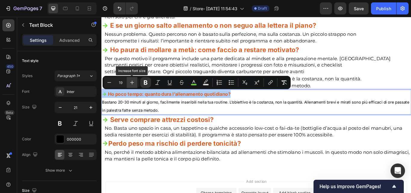
click at [134, 81] on icon "Editor contextual toolbar" at bounding box center [132, 82] width 6 height 6
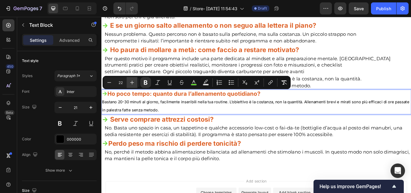
click at [134, 81] on icon "Editor contextual toolbar" at bounding box center [132, 82] width 6 height 6
type input "25"
click at [339, 104] on p "-> Ho poco tempo: quanto dura l’allenamento quotidiano?" at bounding box center [282, 106] width 360 height 9
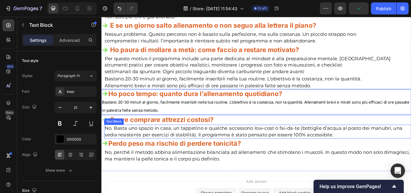
click at [391, 154] on p "No. Basta uno spazio in casa, un tappetino e qualche accessorio low-cost o fai-…" at bounding box center [283, 150] width 357 height 15
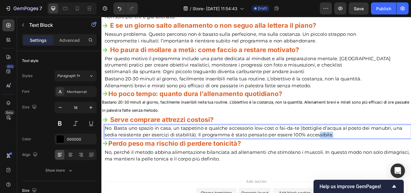
drag, startPoint x: 381, startPoint y: 154, endPoint x: 353, endPoint y: 157, distance: 28.1
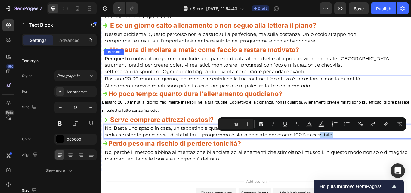
click at [411, 73] on p "Per questo motivo il programma include una parte dedicata al mindset e alla pre…" at bounding box center [283, 73] width 357 height 23
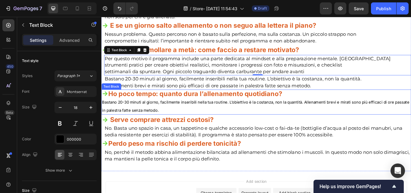
click at [203, 127] on p "Bastano 20-30 minuti al giorno, facilmente inseribili nella tua routine. L’obie…" at bounding box center [282, 120] width 360 height 19
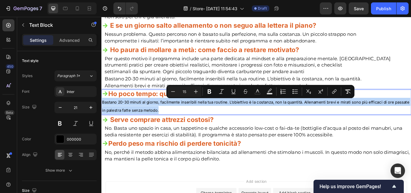
drag, startPoint x: 193, startPoint y: 126, endPoint x: 100, endPoint y: 119, distance: 93.6
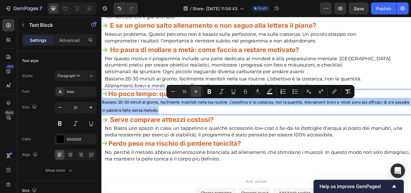
click at [196, 92] on icon "Editor contextual toolbar" at bounding box center [196, 92] width 4 height 4
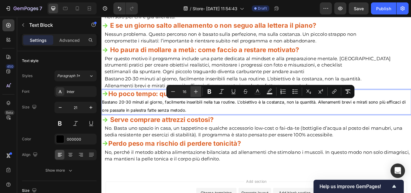
click at [196, 92] on icon "Editor contextual toolbar" at bounding box center [196, 92] width 4 height 4
type input "18"
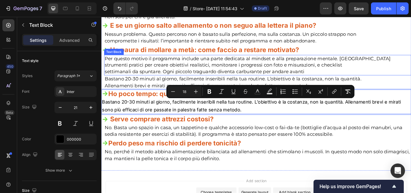
click at [411, 76] on p "Per questo motivo il programma include una parte dedicata al mindset e alla pre…" at bounding box center [283, 73] width 357 height 23
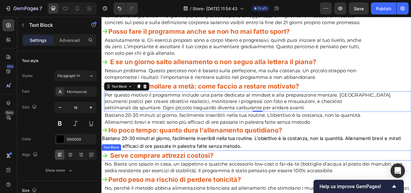
scroll to position [3970, 0]
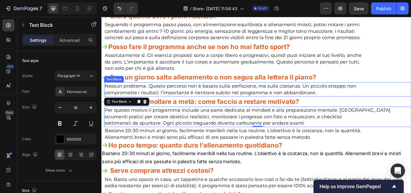
click at [411, 97] on p "Nessun problema. Questo percorso non è basato sulla perfezione, ma sulla costan…" at bounding box center [283, 101] width 357 height 15
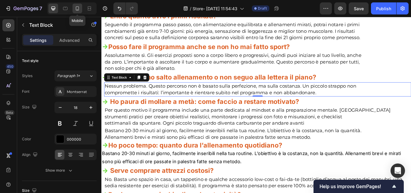
click at [76, 8] on icon at bounding box center [77, 8] width 3 height 4
type input "14"
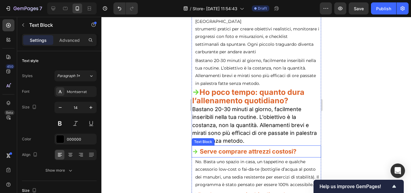
scroll to position [4226, 0]
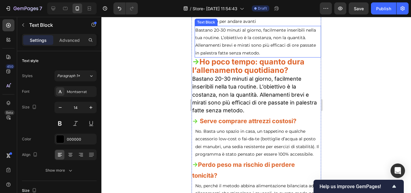
click at [295, 57] on p "Bastano 20-30 minuti al giorno, facilmente inseribili nella tua routine. L’obie…" at bounding box center [257, 41] width 125 height 30
click at [372, 70] on div at bounding box center [256, 105] width 310 height 176
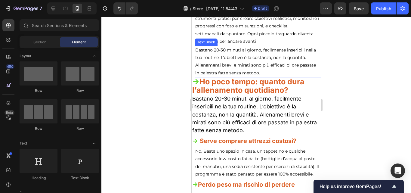
scroll to position [4196, 0]
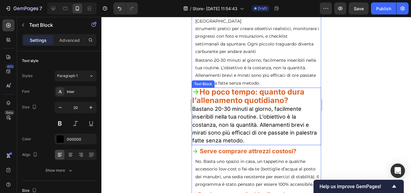
click at [237, 105] on strong "Ho poco tempo: quanto dura l’allenamento quotidiano?" at bounding box center [248, 95] width 112 height 17
click at [282, 105] on strong "Ho poco tempo: quanto dura l’allenamento quotidiano?" at bounding box center [248, 95] width 112 height 17
click at [236, 105] on strong "Ho poco tempo: quanto dura l’allenamento quotidiano?" at bounding box center [248, 95] width 112 height 17
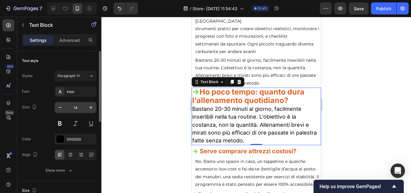
click at [54, 106] on div "14" at bounding box center [75, 107] width 42 height 11
click at [57, 106] on button "button" at bounding box center [60, 107] width 11 height 11
click at [58, 106] on icon "button" at bounding box center [60, 107] width 6 height 6
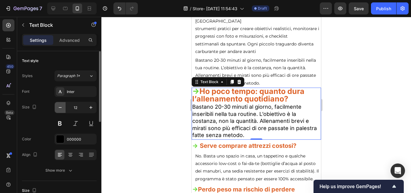
click at [58, 106] on icon "button" at bounding box center [60, 107] width 6 height 6
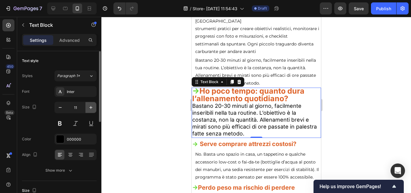
click at [88, 110] on icon "button" at bounding box center [91, 107] width 6 height 6
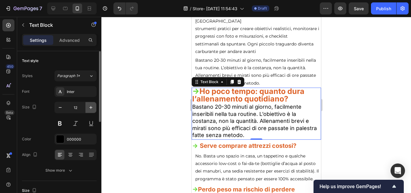
click at [88, 110] on icon "button" at bounding box center [91, 107] width 6 height 6
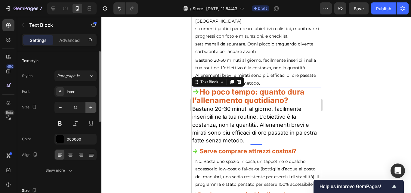
click at [89, 110] on icon "button" at bounding box center [91, 107] width 6 height 6
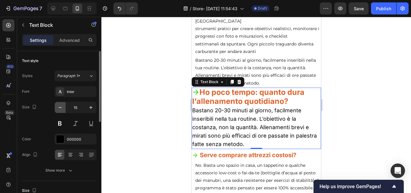
click at [57, 108] on icon "button" at bounding box center [60, 107] width 6 height 6
type input "14"
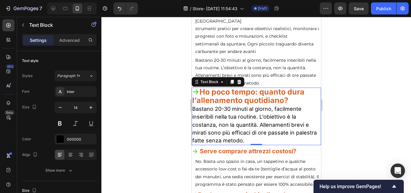
click at [357, 132] on div at bounding box center [256, 105] width 310 height 176
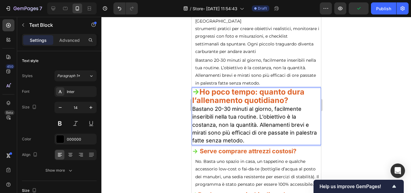
drag, startPoint x: 290, startPoint y: 126, endPoint x: 301, endPoint y: 124, distance: 10.7
click at [380, 122] on div at bounding box center [256, 105] width 310 height 176
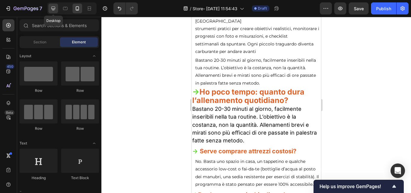
click at [54, 8] on icon at bounding box center [53, 9] width 4 height 4
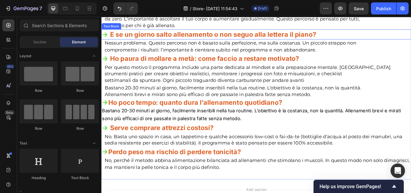
scroll to position [4031, 0]
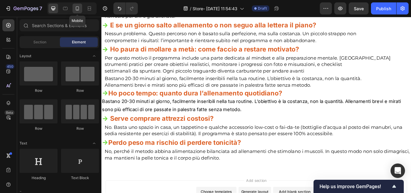
click at [76, 8] on icon at bounding box center [77, 8] width 3 height 4
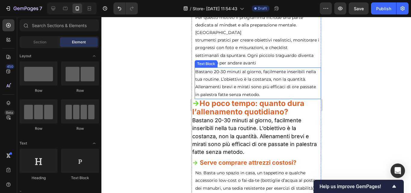
scroll to position [4215, 0]
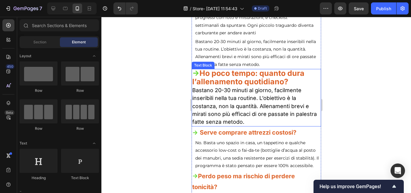
click at [282, 86] on strong "Ho poco tempo: quanto dura l’allenamento quotidiano?" at bounding box center [248, 77] width 112 height 17
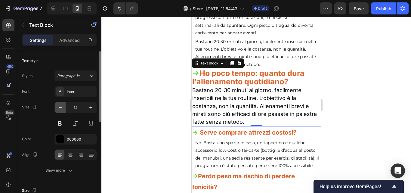
click at [57, 108] on button "button" at bounding box center [60, 107] width 11 height 11
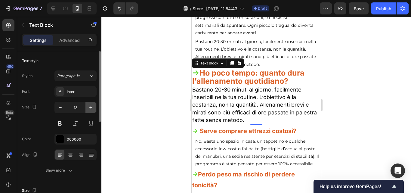
click at [89, 110] on icon "button" at bounding box center [91, 107] width 6 height 6
type input "14"
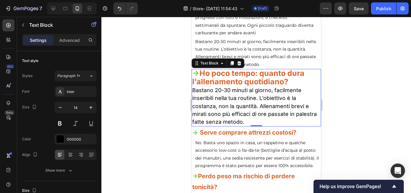
click at [349, 117] on div at bounding box center [256, 105] width 310 height 176
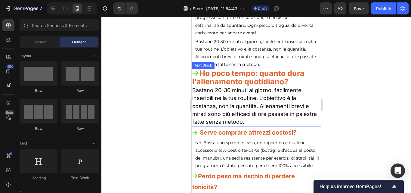
click at [267, 86] on strong "Ho poco tempo: quanto dura l’allenamento quotidiano?" at bounding box center [248, 77] width 112 height 17
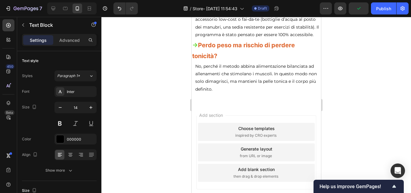
scroll to position [4335, 0]
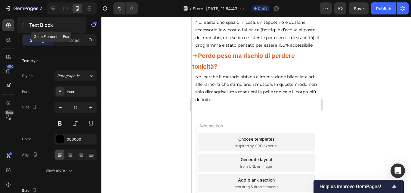
click at [27, 28] on button "button" at bounding box center [23, 25] width 10 height 10
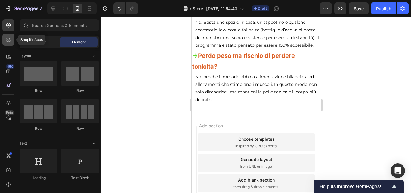
click at [10, 37] on icon at bounding box center [8, 40] width 6 height 6
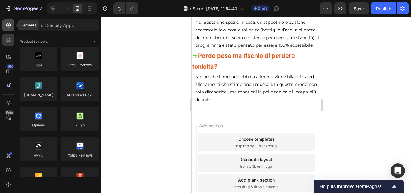
click at [11, 27] on icon at bounding box center [8, 25] width 6 height 6
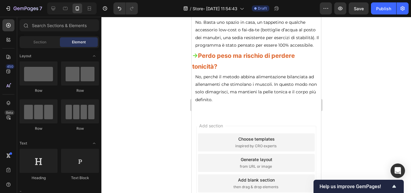
click at [123, 38] on div at bounding box center [256, 105] width 310 height 176
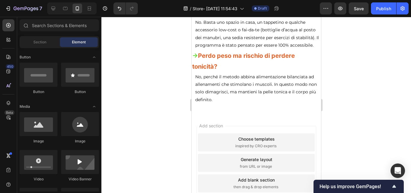
scroll to position [0, 0]
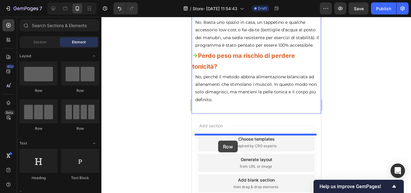
drag, startPoint x: 236, startPoint y: 95, endPoint x: 218, endPoint y: 141, distance: 49.0
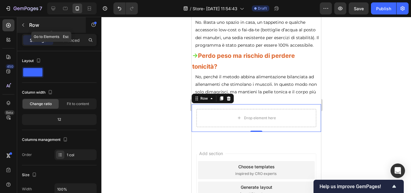
click at [27, 25] on button "button" at bounding box center [23, 25] width 10 height 10
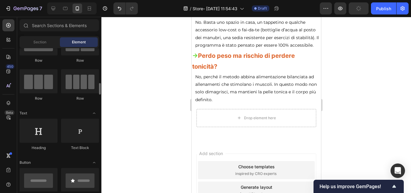
scroll to position [60, 0]
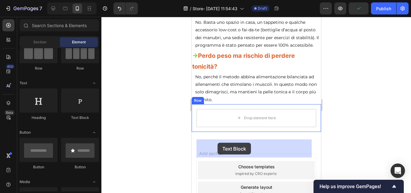
drag, startPoint x: 268, startPoint y: 119, endPoint x: 209, endPoint y: 144, distance: 64.3
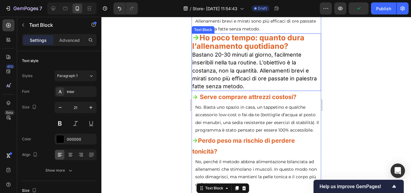
scroll to position [4245, 0]
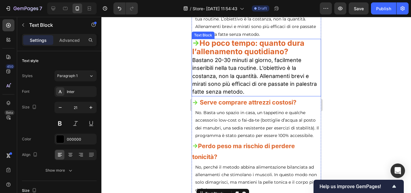
click at [288, 56] on p "-> Ho poco tempo: quanto dura l’allenamento quotidiano?" at bounding box center [256, 47] width 128 height 17
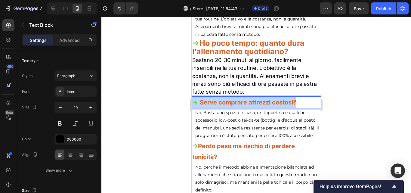
drag, startPoint x: 296, startPoint y: 126, endPoint x: 382, endPoint y: 141, distance: 87.4
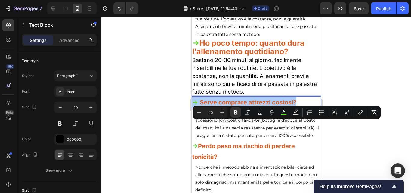
click at [384, 89] on div at bounding box center [256, 105] width 310 height 176
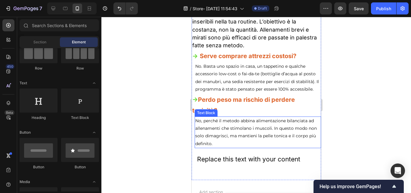
scroll to position [4305, 0]
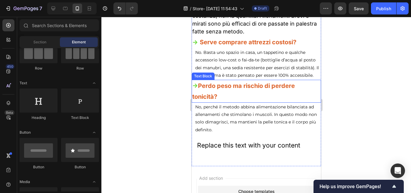
click at [196, 89] on strong "->" at bounding box center [195, 85] width 6 height 7
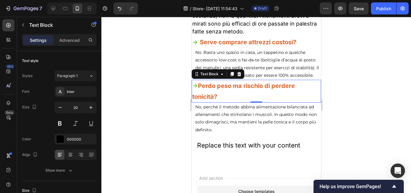
click at [198, 89] on strong "->" at bounding box center [195, 85] width 6 height 7
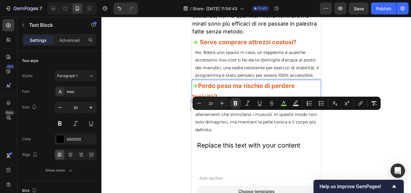
drag, startPoint x: 198, startPoint y: 119, endPoint x: 382, endPoint y: 135, distance: 184.7
copy strong "->"
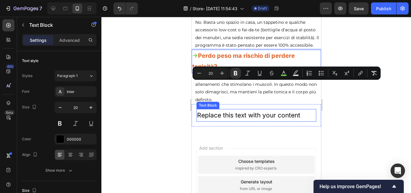
click at [204, 122] on div "Replace this text with your content" at bounding box center [256, 115] width 120 height 13
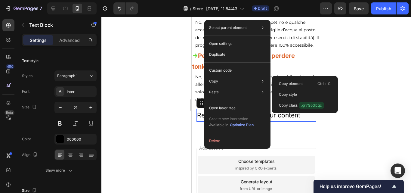
click at [354, 74] on div at bounding box center [256, 105] width 310 height 176
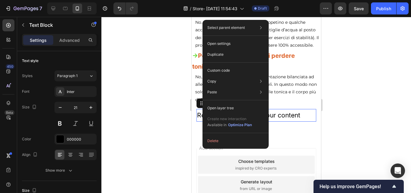
click at [303, 122] on div "Replace this text with your content" at bounding box center [256, 115] width 120 height 13
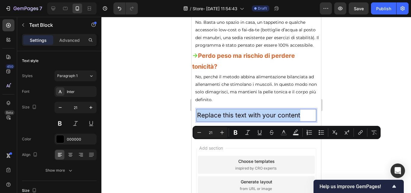
drag, startPoint x: 304, startPoint y: 145, endPoint x: 197, endPoint y: 146, distance: 106.9
click at [197, 121] on p "Replace this text with your content" at bounding box center [256, 115] width 119 height 11
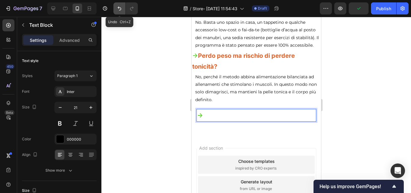
click at [117, 11] on icon "Undo/Redo" at bounding box center [119, 8] width 6 height 6
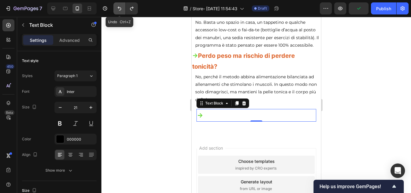
click at [117, 11] on icon "Undo/Redo" at bounding box center [119, 8] width 6 height 6
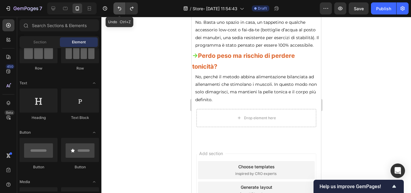
click at [117, 11] on icon "Undo/Redo" at bounding box center [119, 8] width 6 height 6
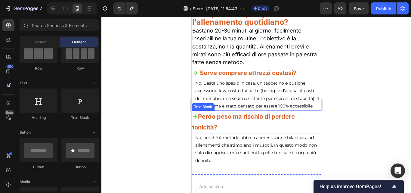
scroll to position [4245, 0]
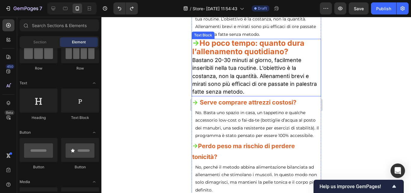
click at [239, 90] on span "Bastano 20-30 minuti al giorno, facilmente inseribili nella tua routine. L’obie…" at bounding box center [254, 76] width 125 height 38
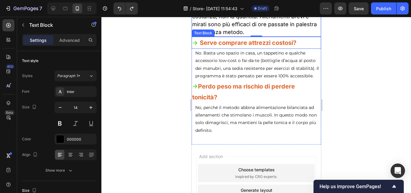
scroll to position [4305, 0]
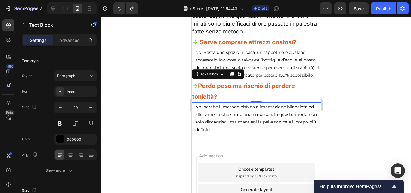
click at [353, 98] on div at bounding box center [256, 105] width 310 height 176
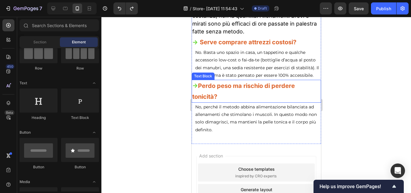
click at [198, 79] on div "Text Block" at bounding box center [203, 75] width 20 height 5
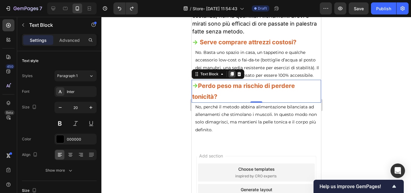
click at [231, 76] on icon at bounding box center [231, 74] width 3 height 4
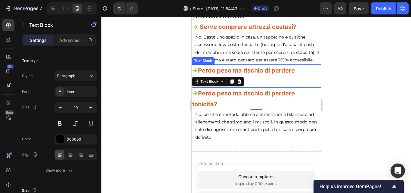
scroll to position [4335, 0]
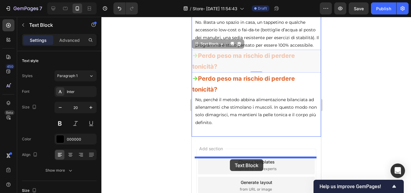
drag, startPoint x: 250, startPoint y: 89, endPoint x: 231, endPoint y: 155, distance: 68.5
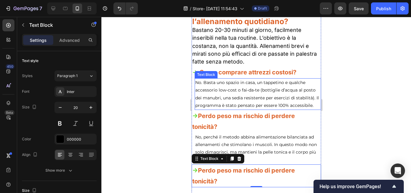
scroll to position [4305, 0]
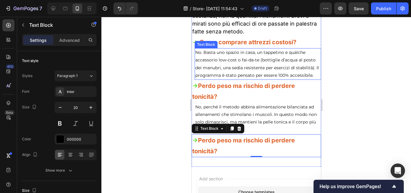
click at [203, 48] on div "Text Block" at bounding box center [205, 44] width 23 height 7
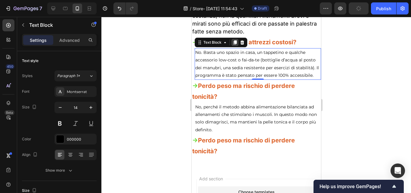
click at [236, 45] on icon at bounding box center [234, 42] width 5 height 5
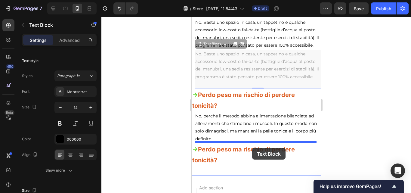
scroll to position [4365, 0]
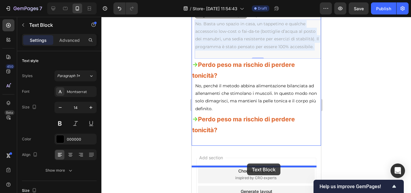
drag, startPoint x: 258, startPoint y: 95, endPoint x: 247, endPoint y: 163, distance: 69.0
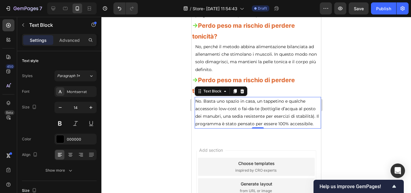
click at [346, 83] on div at bounding box center [256, 105] width 310 height 176
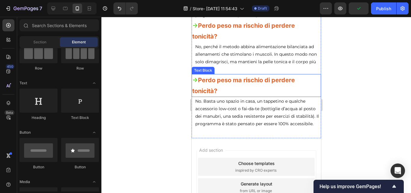
click at [219, 96] on p "-> Perdo peso ma rischio di perdere tonicità?" at bounding box center [256, 86] width 128 height 22
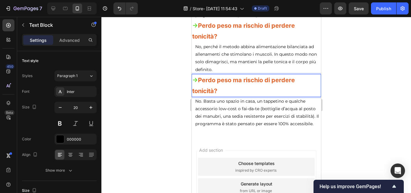
click at [215, 95] on strong "Perdo peso ma rischio di perdere tonicità?" at bounding box center [243, 85] width 103 height 18
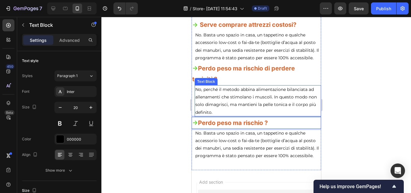
scroll to position [4292, 0]
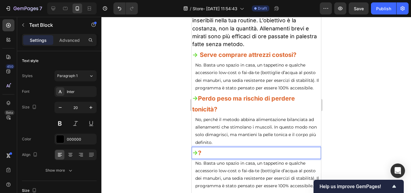
click at [201, 157] on strong "?" at bounding box center [199, 152] width 3 height 7
click at [200, 157] on strong "?" at bounding box center [199, 152] width 3 height 7
click at [203, 158] on p "-> ?" at bounding box center [256, 153] width 128 height 11
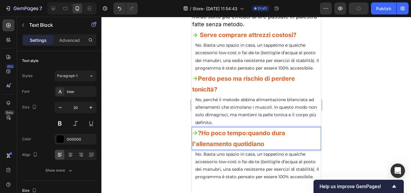
scroll to position [4323, 0]
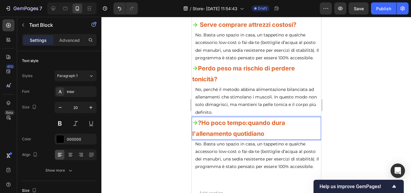
click at [256, 137] on strong "?Ho poco tempo:quando dura l'allenamento quotidiano" at bounding box center [238, 128] width 93 height 18
click at [268, 139] on p "-> ?Ho poco tempo:quando dura l'allenamento quotidiano" at bounding box center [256, 128] width 128 height 22
click at [203, 137] on strong "?Ho poco tempo:quando dura l'allenamento quotidiano" at bounding box center [238, 128] width 93 height 18
click at [265, 139] on p "-> Ho poco tempo:quando dura l'allenamento quotidiano" at bounding box center [256, 128] width 128 height 22
click at [245, 137] on strong "Ho poco tempo:quando dura l'allenamento quotidiano?" at bounding box center [237, 128] width 90 height 18
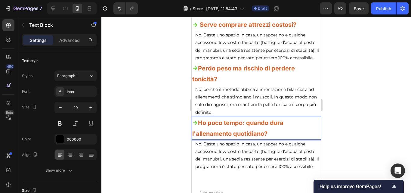
click at [271, 139] on p "-> Ho poco tempo: quando dura l'allenamento quotidiano?" at bounding box center [256, 128] width 128 height 22
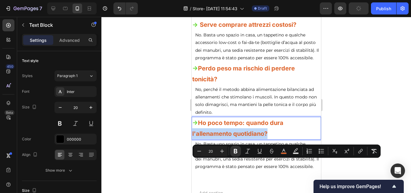
drag, startPoint x: 269, startPoint y: 165, endPoint x: 192, endPoint y: 166, distance: 77.7
click at [192, 139] on p "-> Ho poco tempo: quando dura l'allenamento quotidiano?" at bounding box center [256, 128] width 128 height 22
click at [285, 139] on p "-> Ho poco tempo: quando dura l'allenamento quotidiano?" at bounding box center [256, 128] width 128 height 22
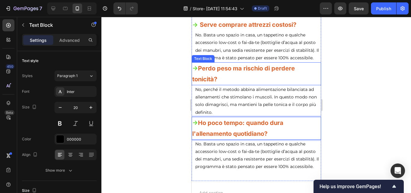
click at [221, 85] on p "-> Perdo peso ma rischio di perdere tonicità?" at bounding box center [256, 74] width 128 height 22
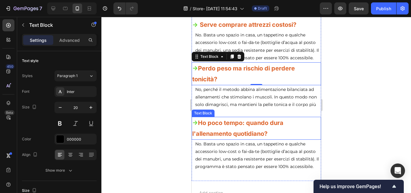
click at [264, 139] on p "-> Ho poco tempo: quando dura l'allenamento quotidiano?" at bounding box center [256, 128] width 128 height 22
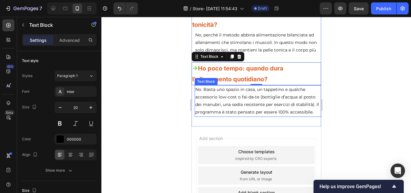
scroll to position [4383, 0]
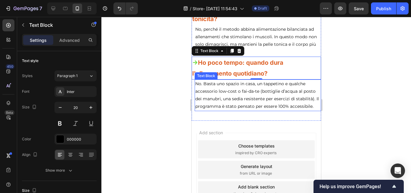
click at [220, 110] on p "No. Basta uno spazio in casa, un tappetino e qualche accessorio low-cost o fai-…" at bounding box center [257, 95] width 125 height 30
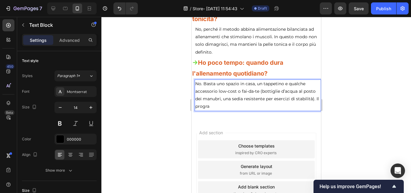
scroll to position [4353, 0]
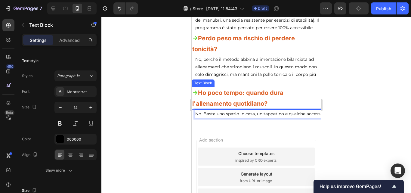
click at [235, 107] on strong "Ho poco tempo: quando dura l'allenamento quotidiano?" at bounding box center [237, 98] width 91 height 18
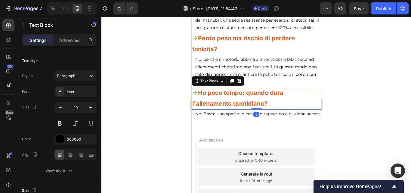
drag, startPoint x: 253, startPoint y: 139, endPoint x: 252, endPoint y: 132, distance: 7.8
click at [252, 110] on div "-> Ho poco tempo: quando dura l'allenamento quotidiano? Text Block 0" at bounding box center [255, 98] width 129 height 23
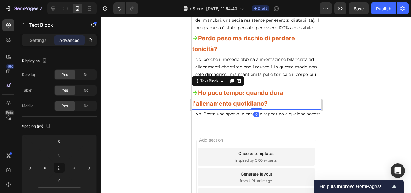
drag, startPoint x: 252, startPoint y: 139, endPoint x: 253, endPoint y: 134, distance: 4.8
click at [253, 110] on div "-> Ho poco tempo: quando dura l'allenamento quotidiano? Text Block 0" at bounding box center [255, 98] width 129 height 23
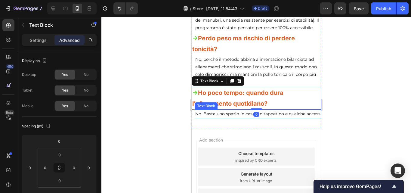
click at [216, 118] on p "No. Basta uno spazio in casa, un tappetino e qualche access" at bounding box center [257, 114] width 125 height 8
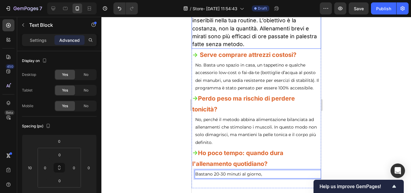
scroll to position [4262, 0]
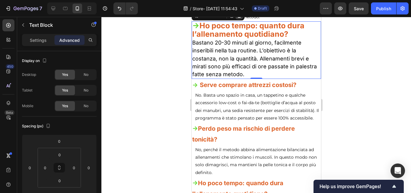
click at [240, 18] on icon at bounding box center [239, 16] width 4 height 4
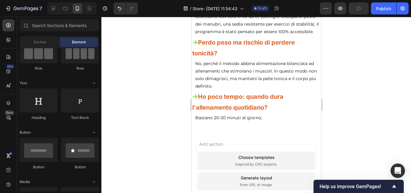
scroll to position [4292, 0]
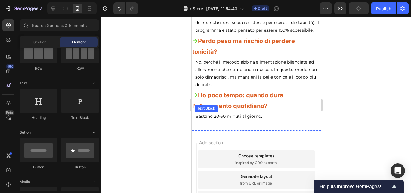
click at [263, 120] on p "Bastano 20-30 minuti al giorno," at bounding box center [257, 117] width 125 height 8
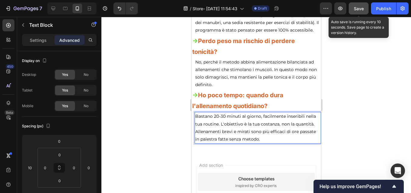
click at [362, 10] on span "Save" at bounding box center [359, 8] width 10 height 5
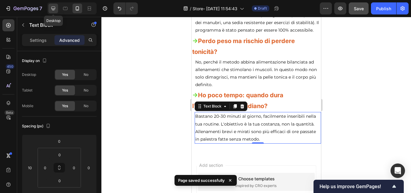
click at [54, 10] on icon at bounding box center [53, 8] width 6 height 6
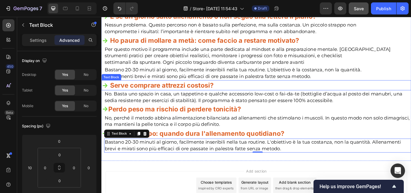
scroll to position [4030, 0]
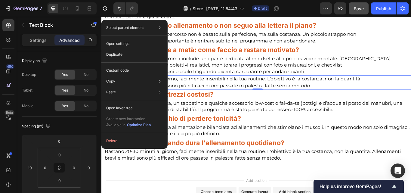
click at [411, 89] on p "Bastano 20-30 minuti al giorno, facilmente inseribili nella tua routine. L’obie…" at bounding box center [283, 93] width 357 height 15
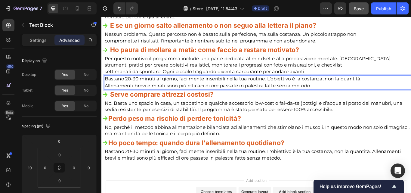
drag, startPoint x: 166, startPoint y: 90, endPoint x: 120, endPoint y: 92, distance: 45.8
click at [120, 92] on p "Bastano 20-30 minuti al giorno, facilmente inseribili nella tua routine. L’obie…" at bounding box center [283, 93] width 357 height 15
drag, startPoint x: 109, startPoint y: 90, endPoint x: 418, endPoint y: 92, distance: 308.3
click at [411, 92] on p "Bastano 20-30 minuti al giorno, facilmente inseribili nella tua routine. L’obie…" at bounding box center [283, 93] width 357 height 15
drag, startPoint x: 442, startPoint y: 92, endPoint x: 337, endPoint y: 106, distance: 105.4
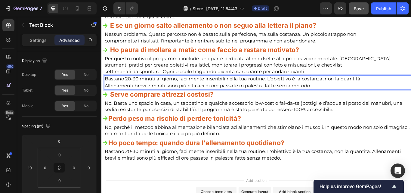
click at [411, 61] on p "-> Ho paura di mollare a metà: come faccio a restare motivato?" at bounding box center [282, 55] width 360 height 11
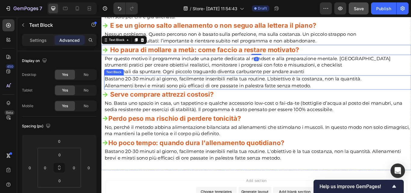
click at [350, 96] on p "Bastano 20-30 minuti al giorno, facilmente inseribili nella tua routine. L’obie…" at bounding box center [283, 93] width 357 height 15
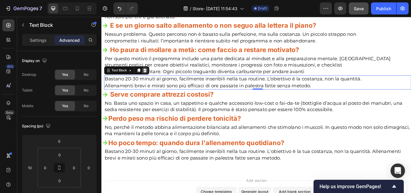
click at [152, 80] on icon at bounding box center [152, 79] width 4 height 4
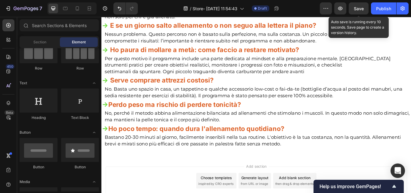
drag, startPoint x: 356, startPoint y: 11, endPoint x: 361, endPoint y: 15, distance: 6.2
click at [357, 10] on span "Save" at bounding box center [359, 8] width 10 height 5
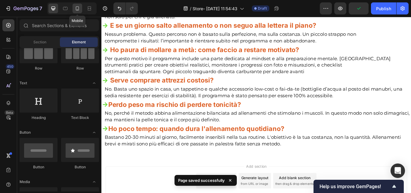
click at [76, 10] on icon at bounding box center [77, 8] width 6 height 6
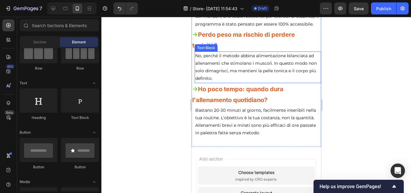
scroll to position [4271, 0]
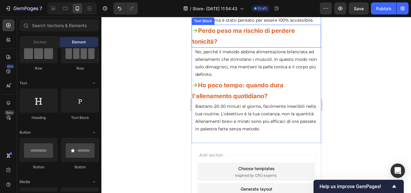
click at [194, 45] on strong "Perdo peso ma rischio di perdere tonicità?" at bounding box center [243, 36] width 103 height 18
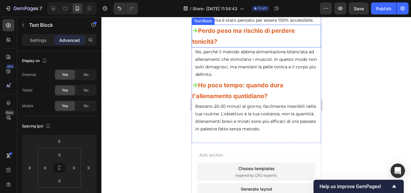
click at [194, 45] on strong "Perdo peso ma rischio di perdere tonicità?" at bounding box center [243, 36] width 103 height 18
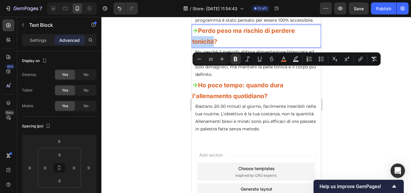
click at [193, 45] on strong "Perdo peso ma rischio di perdere tonicità?" at bounding box center [243, 36] width 103 height 18
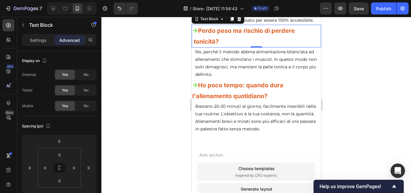
click at [362, 68] on div at bounding box center [256, 105] width 310 height 176
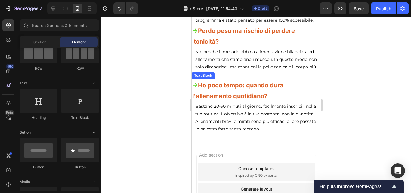
click at [193, 100] on strong "Ho poco tempo: quando dura l'allenamento quotidiano?" at bounding box center [237, 91] width 91 height 18
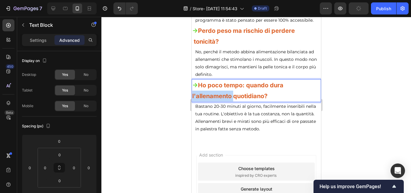
click at [192, 100] on strong "Ho poco tempo: quando dura l'allenamento quotidiano?" at bounding box center [237, 91] width 91 height 18
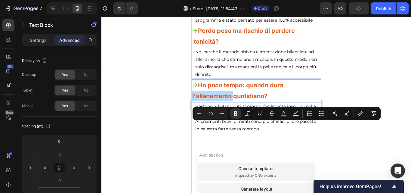
click at [192, 100] on strong "Ho poco tempo: quando dura l'allenamento quotidiano?" at bounding box center [237, 91] width 91 height 18
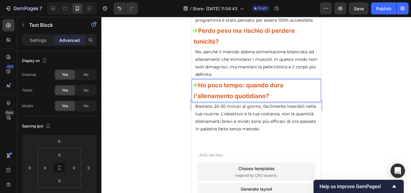
click at [387, 120] on div at bounding box center [256, 105] width 310 height 176
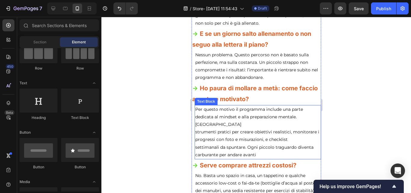
scroll to position [4090, 0]
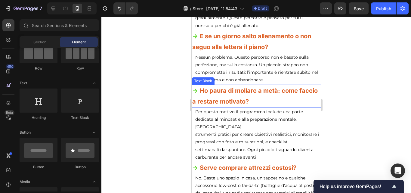
click at [192, 105] on strong "Ho paura di mollare a metà: come faccio a restare motivato?" at bounding box center [255, 96] width 126 height 18
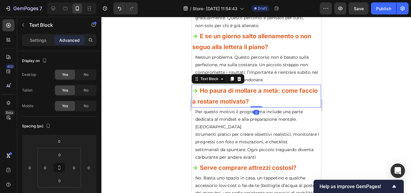
click at [193, 105] on strong "Ho paura di mollare a metà: come faccio a restare motivato?" at bounding box center [255, 96] width 126 height 18
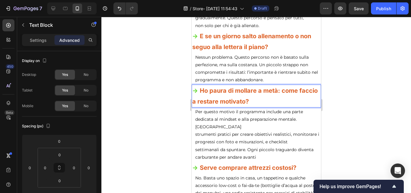
click at [192, 105] on strong "Ho paura di mollare a metà: come faccio a restare motivato?" at bounding box center [255, 96] width 126 height 18
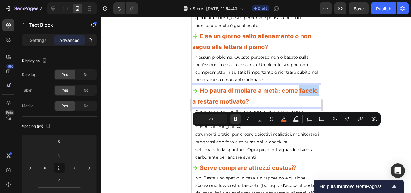
click at [192, 105] on strong "Ho paura di mollare a metà: come faccio a restare motivato?" at bounding box center [255, 96] width 126 height 18
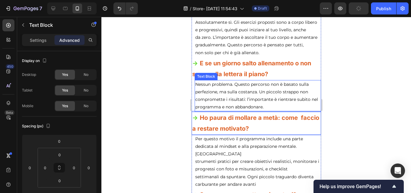
scroll to position [4060, 0]
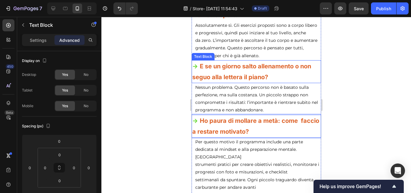
click at [194, 81] on strong "E se un giorno salto allenamento o non seguo alla lettera il piano?" at bounding box center [251, 72] width 119 height 18
click at [193, 81] on strong "E se un giorno salto allenamento o non seguo alla lettera il piano?" at bounding box center [251, 72] width 119 height 18
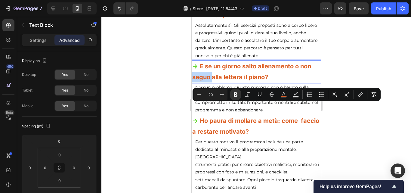
click at [191, 83] on div "-> E se un giorno salto allenamento o non seguo alla lettera il piano?" at bounding box center [255, 71] width 129 height 23
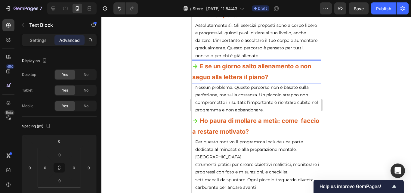
click at [194, 81] on strong "E se un giorno salto allenamento o non seguo alla lettera il piano?" at bounding box center [251, 72] width 119 height 18
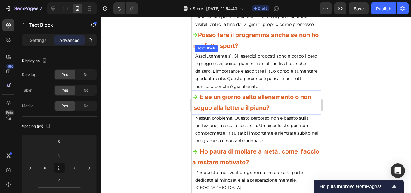
scroll to position [4000, 0]
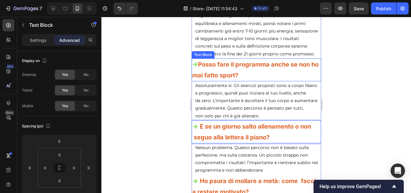
click at [193, 79] on strong "Posso fare il programma anche se non ho mai fatto sport?" at bounding box center [255, 70] width 126 height 18
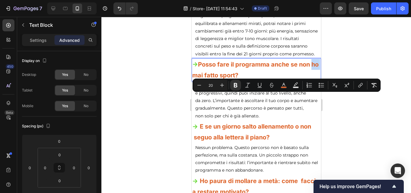
click at [192, 79] on strong "Posso fare il programma anche se non ho mai fatto sport?" at bounding box center [255, 70] width 126 height 18
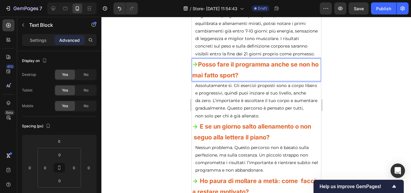
click at [192, 79] on strong "Posso fare il programma anche se non ho mai fatto sport?" at bounding box center [255, 70] width 126 height 18
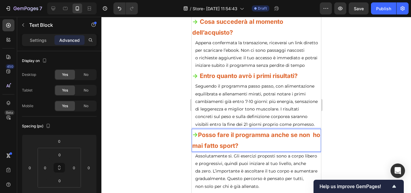
scroll to position [3970, 0]
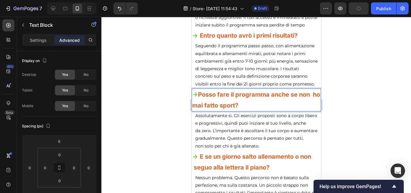
click at [198, 98] on strong "->" at bounding box center [195, 94] width 6 height 7
drag, startPoint x: 198, startPoint y: 118, endPoint x: 356, endPoint y: 137, distance: 159.5
click at [38, 41] on p "Settings" at bounding box center [38, 40] width 17 height 6
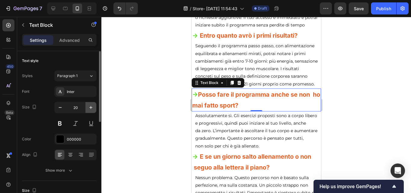
click at [89, 107] on icon "button" at bounding box center [91, 107] width 6 height 6
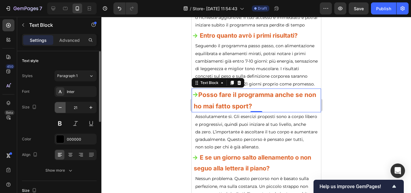
click at [58, 109] on icon "button" at bounding box center [60, 107] width 6 height 6
type input "20"
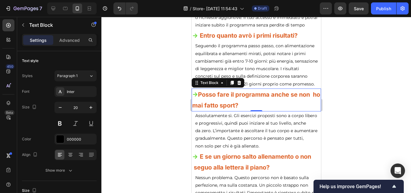
click at [363, 95] on div at bounding box center [256, 105] width 310 height 176
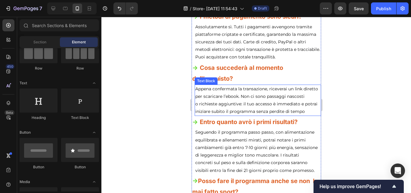
scroll to position [3880, 0]
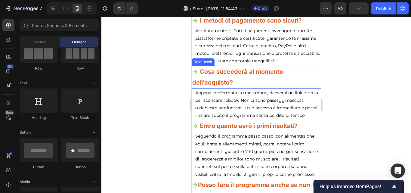
click at [193, 85] on strong "Cosa succederà al momento dell’acquisto?" at bounding box center [237, 77] width 91 height 18
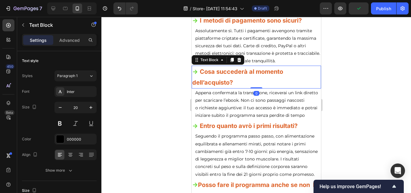
click at [193, 85] on strong "Cosa succederà al momento dell’acquisto?" at bounding box center [237, 77] width 91 height 18
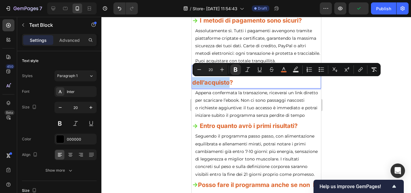
click at [193, 85] on strong "Cosa succederà al momento dell’acquisto?" at bounding box center [237, 77] width 91 height 18
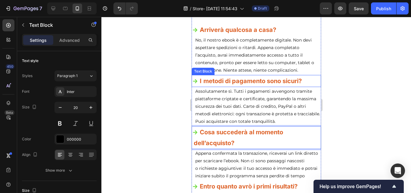
scroll to position [3729, 0]
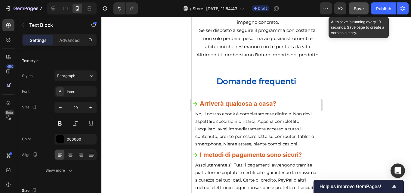
click at [362, 8] on span "Save" at bounding box center [359, 8] width 10 height 5
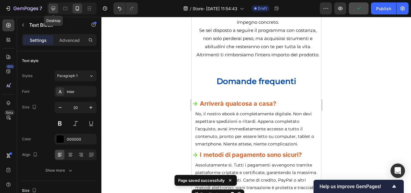
click at [54, 5] on div at bounding box center [53, 9] width 10 height 10
type input "25"
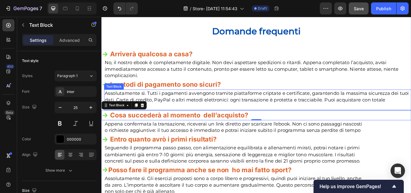
scroll to position [3739, 0]
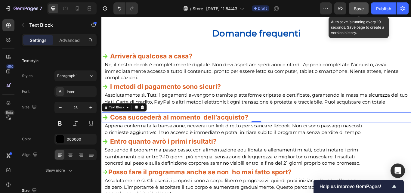
click at [358, 5] on div "Save" at bounding box center [359, 8] width 10 height 6
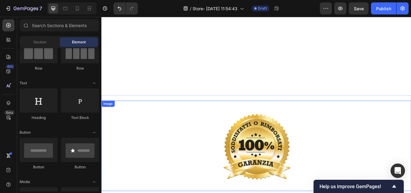
scroll to position [2980, 0]
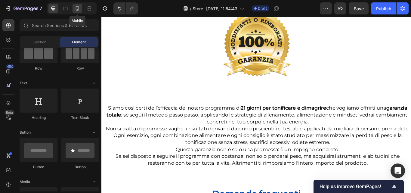
click at [78, 9] on icon at bounding box center [77, 8] width 6 height 6
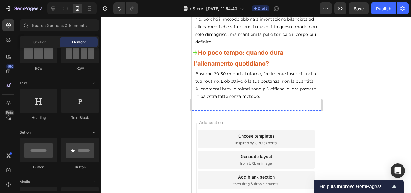
scroll to position [4335, 0]
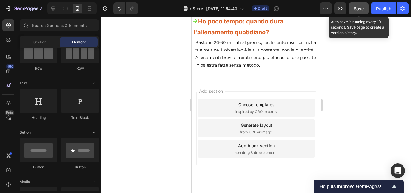
click at [356, 11] on span "Save" at bounding box center [359, 8] width 10 height 5
